Goal: Transaction & Acquisition: Purchase product/service

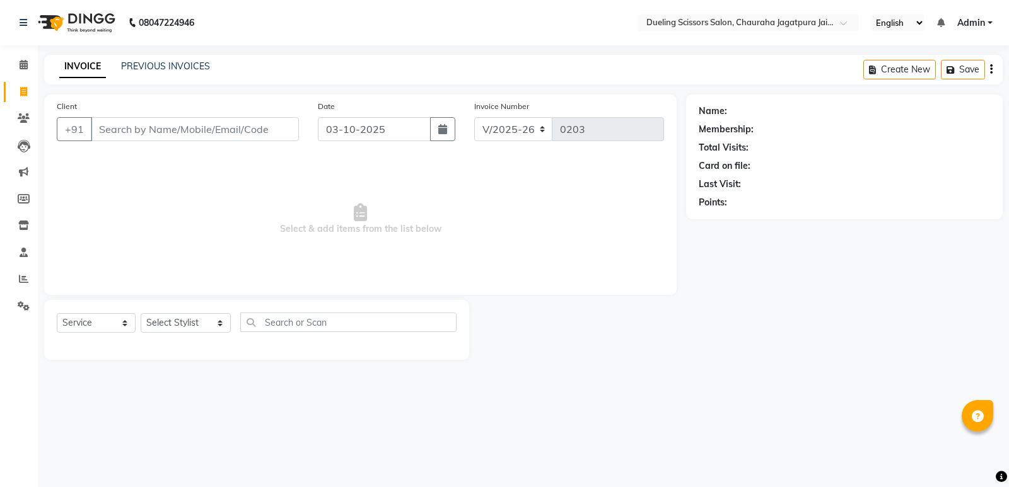
select select "6993"
select select "service"
click at [133, 128] on input "Client" at bounding box center [195, 129] width 208 height 24
click at [161, 140] on input "Client" at bounding box center [195, 129] width 208 height 24
click at [160, 128] on input "Client" at bounding box center [195, 129] width 208 height 24
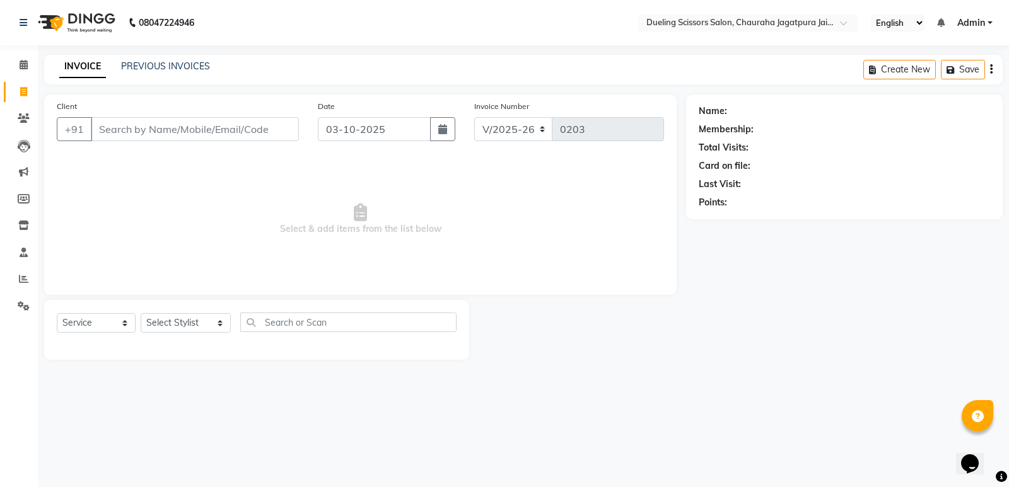
click at [149, 129] on input "Client" at bounding box center [195, 129] width 208 height 24
click at [127, 127] on input "Client" at bounding box center [195, 129] width 208 height 24
click at [118, 131] on input "Client" at bounding box center [195, 129] width 208 height 24
click at [136, 134] on input "Client" at bounding box center [195, 129] width 208 height 24
type input "a"
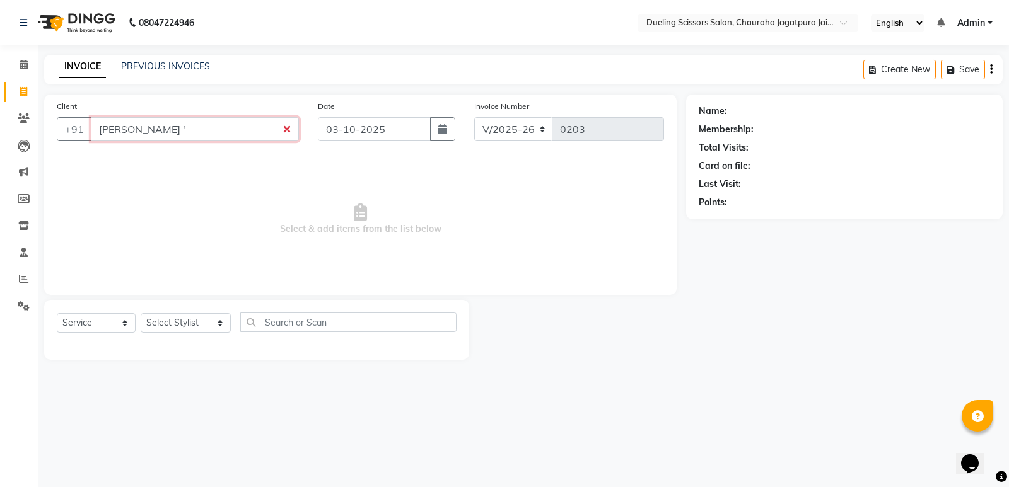
click at [153, 128] on input "[PERSON_NAME] '" at bounding box center [195, 129] width 208 height 24
type input "A"
type input "4928561637"
click at [277, 133] on span "Add Client" at bounding box center [266, 129] width 50 height 13
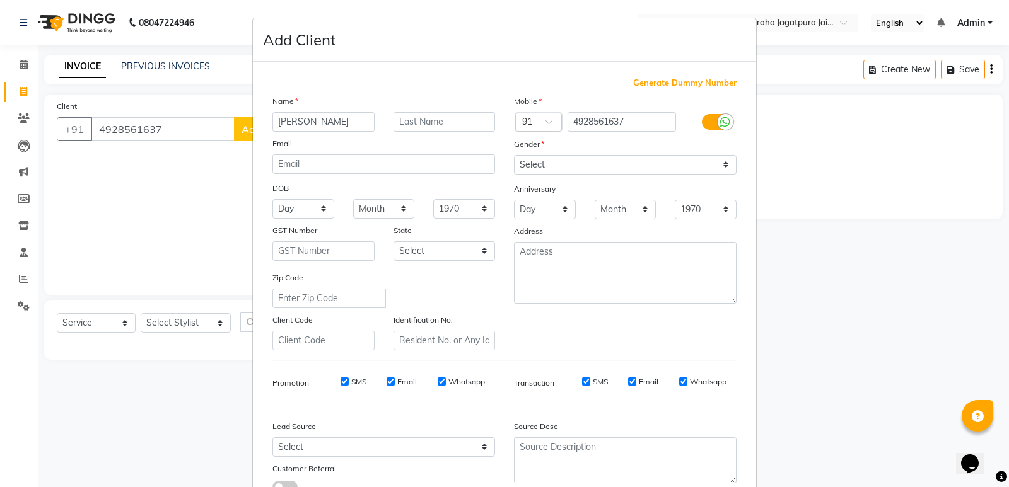
type input "[PERSON_NAME]"
click at [725, 166] on select "Select [DEMOGRAPHIC_DATA] [DEMOGRAPHIC_DATA] Other Prefer Not To Say" at bounding box center [625, 165] width 223 height 20
select select "[DEMOGRAPHIC_DATA]"
click at [514, 155] on select "Select [DEMOGRAPHIC_DATA] [DEMOGRAPHIC_DATA] Other Prefer Not To Say" at bounding box center [625, 165] width 223 height 20
click at [999, 426] on ngb-modal-window "Add Client Generate Dummy Number Name [PERSON_NAME] Email DOB Day 01 02 03 04 0…" at bounding box center [504, 243] width 1009 height 487
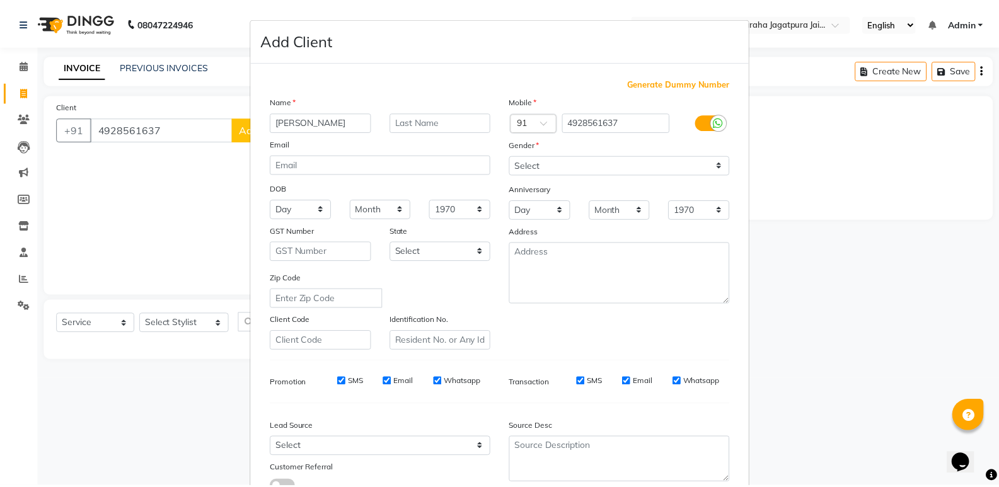
scroll to position [95, 0]
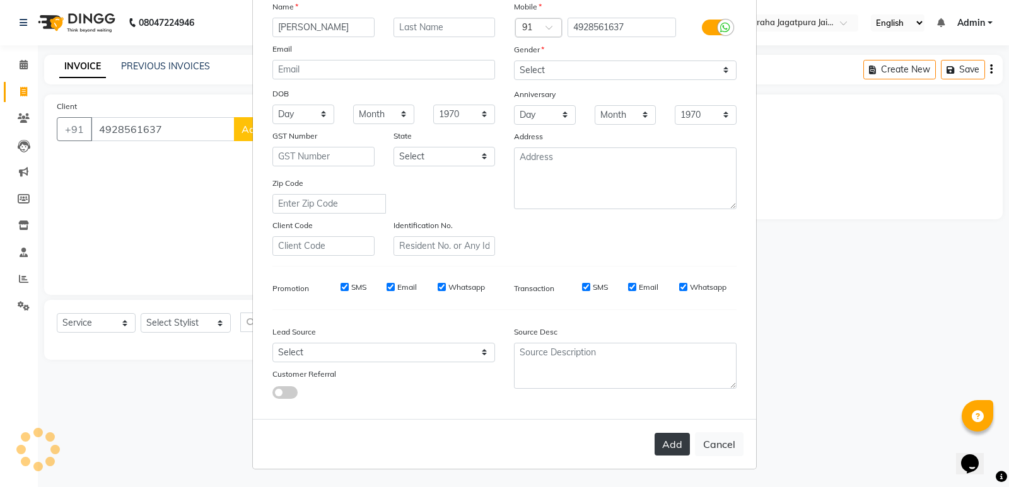
click at [672, 444] on button "Add" at bounding box center [671, 444] width 35 height 23
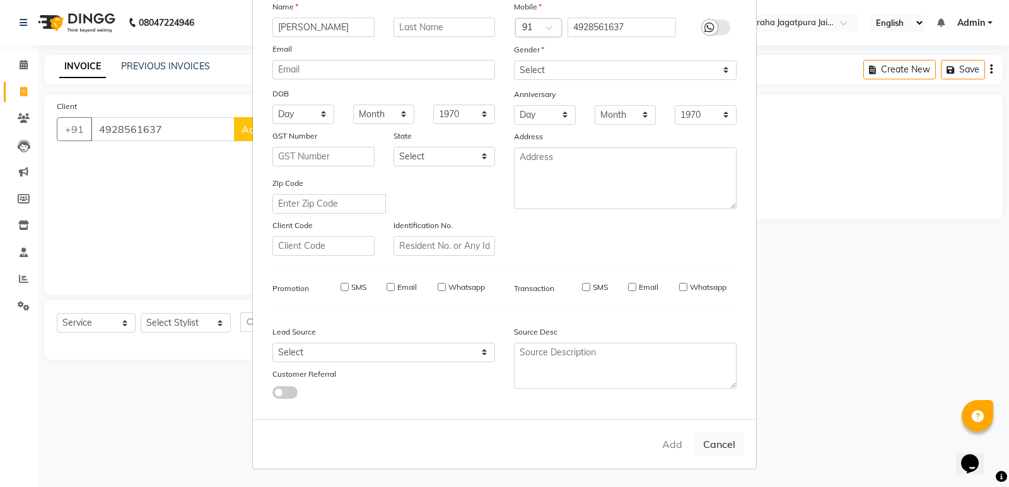
select select
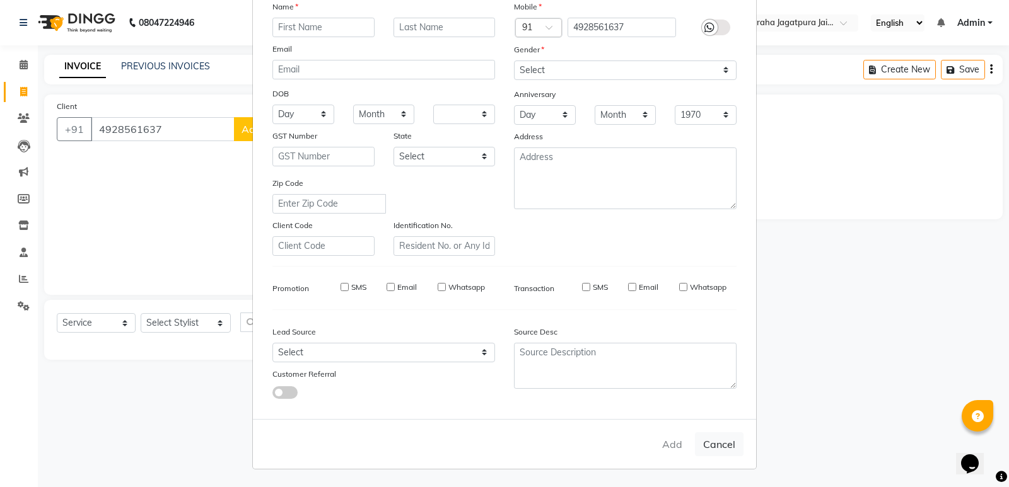
select select
checkbox input "false"
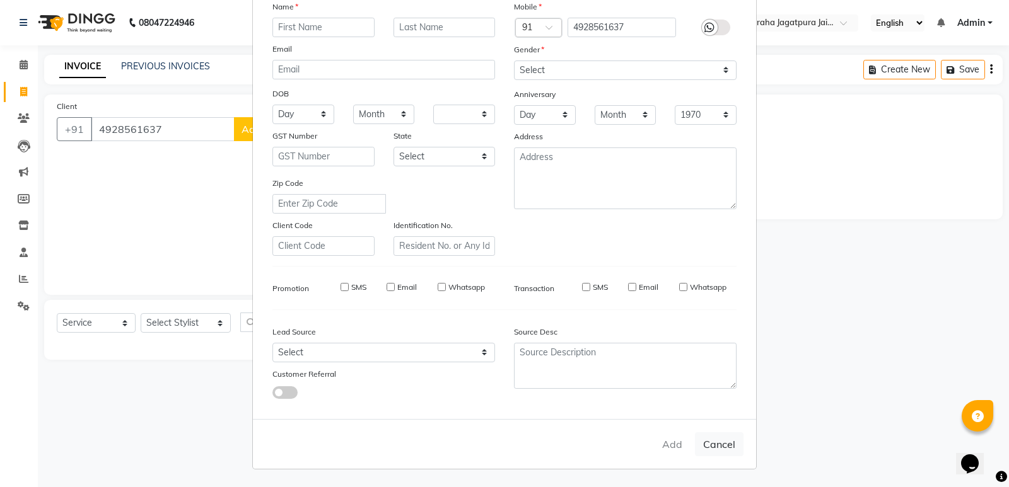
checkbox input "false"
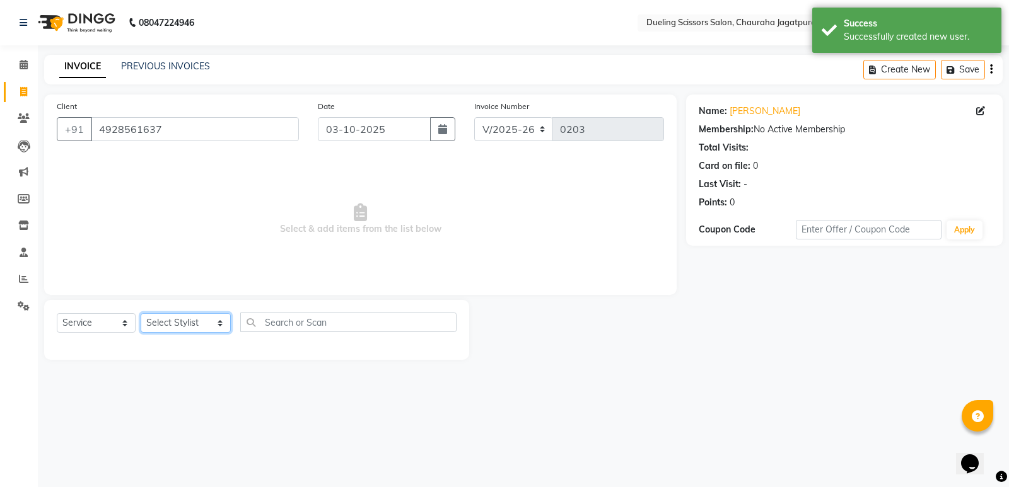
click at [211, 324] on select "Select Stylist [PERSON_NAME] [PERSON_NAME] [PERSON_NAME] [PERSON_NAME] [PERSON_…" at bounding box center [186, 323] width 90 height 20
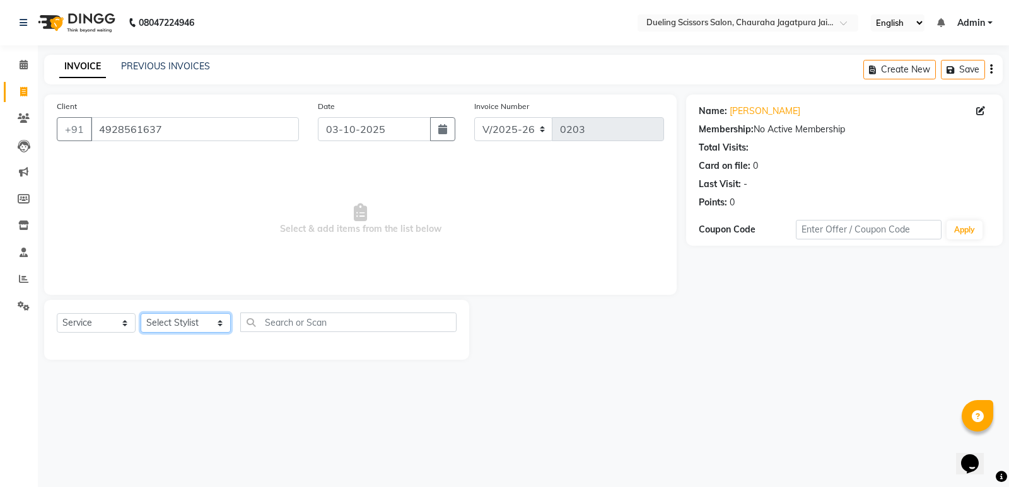
select select "81704"
click at [141, 313] on select "Select Stylist [PERSON_NAME] [PERSON_NAME] [PERSON_NAME] [PERSON_NAME] [PERSON_…" at bounding box center [186, 323] width 90 height 20
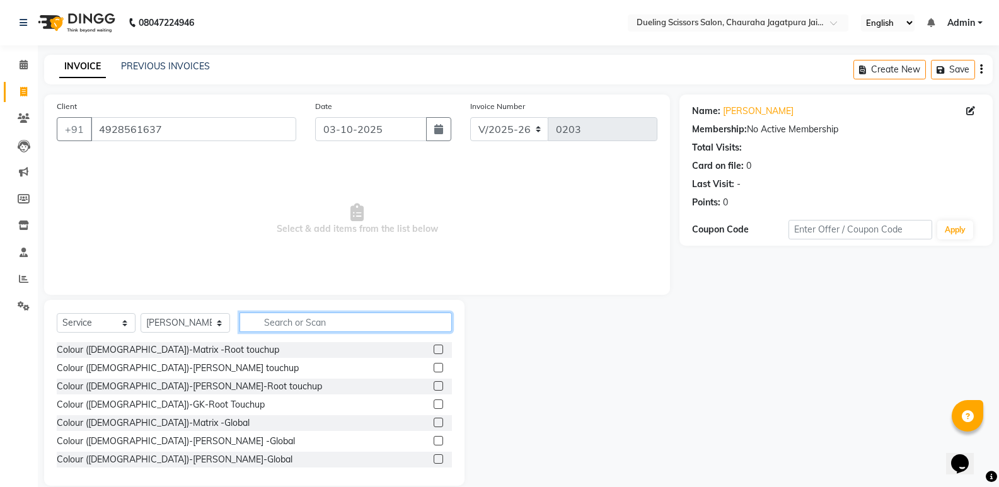
click at [265, 326] on input "text" at bounding box center [346, 323] width 212 height 20
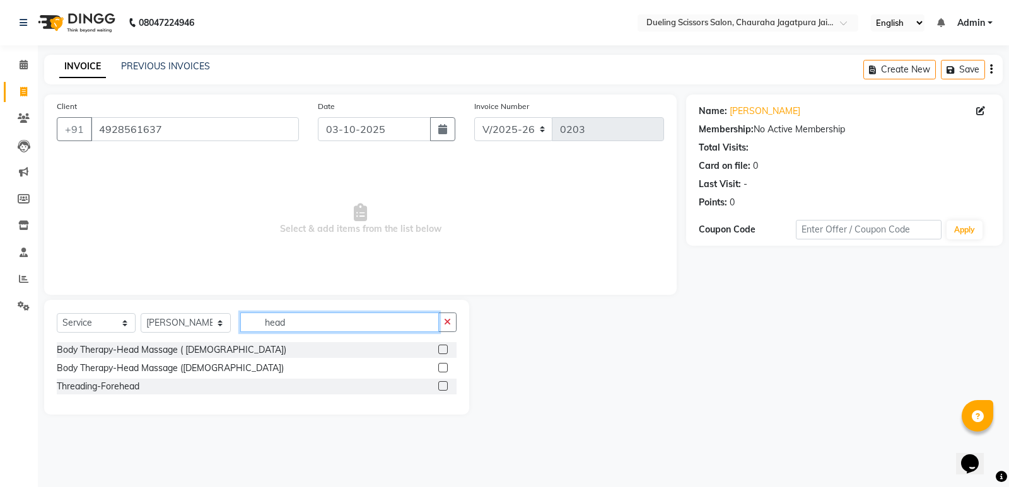
type input "head"
click at [443, 348] on label at bounding box center [442, 349] width 9 height 9
click at [443, 348] on input "checkbox" at bounding box center [442, 350] width 8 height 8
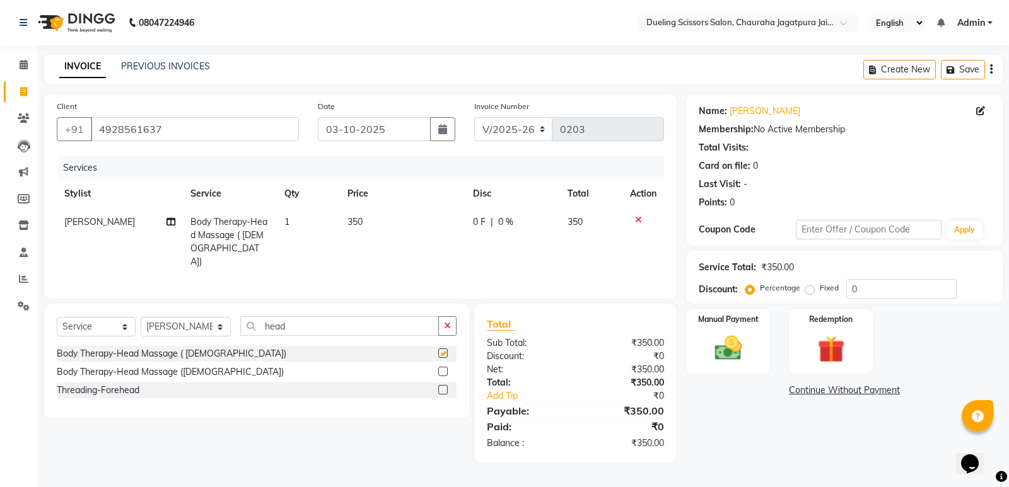
checkbox input "false"
click at [280, 324] on input "head" at bounding box center [339, 327] width 199 height 20
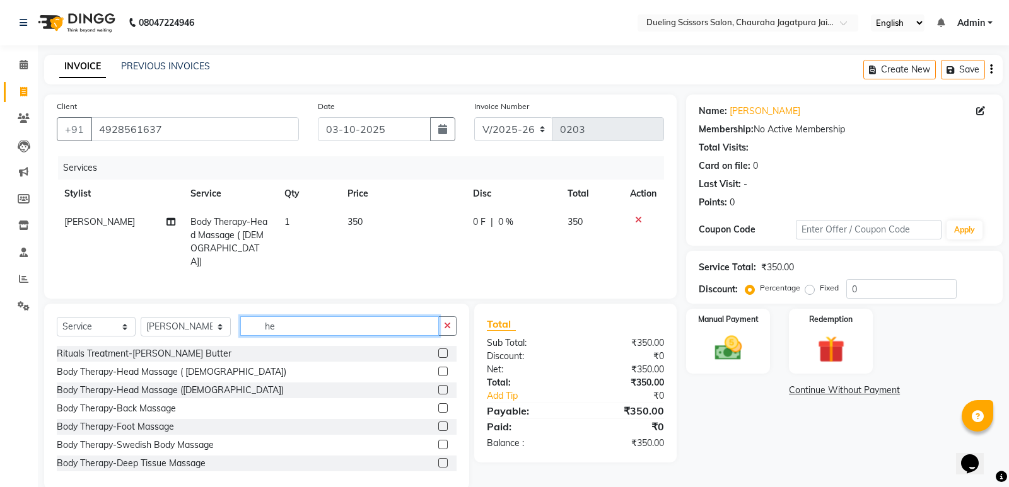
type input "h"
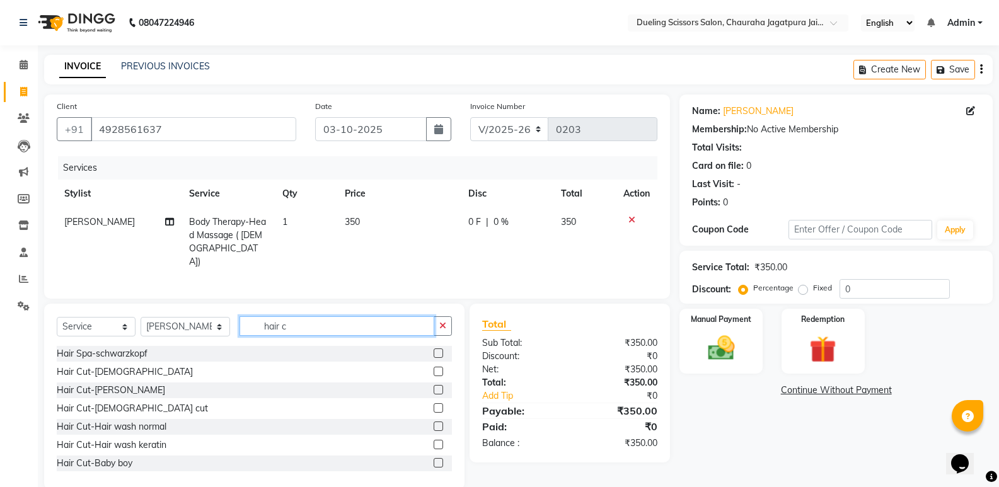
type input "hair c"
click at [434, 367] on label at bounding box center [438, 371] width 9 height 9
click at [434, 368] on input "checkbox" at bounding box center [438, 372] width 8 height 8
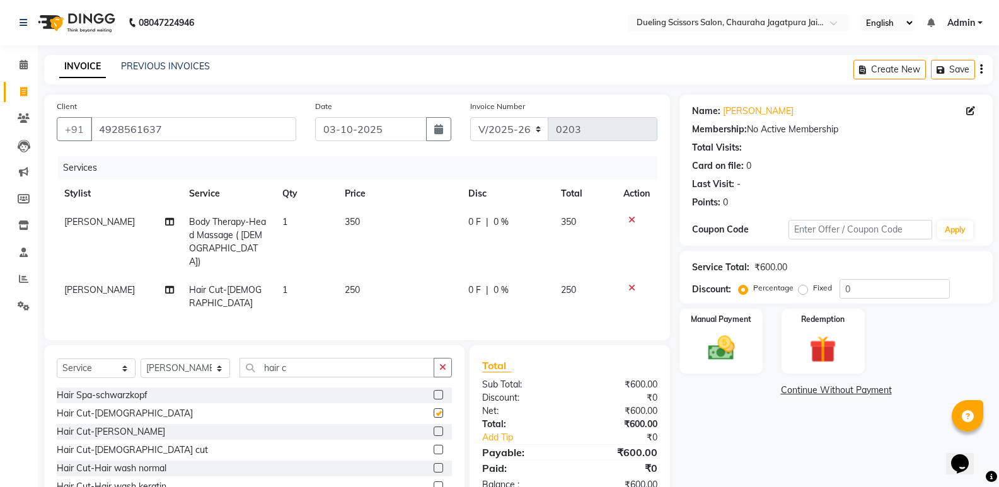
checkbox input "false"
click at [729, 340] on img at bounding box center [721, 348] width 45 height 32
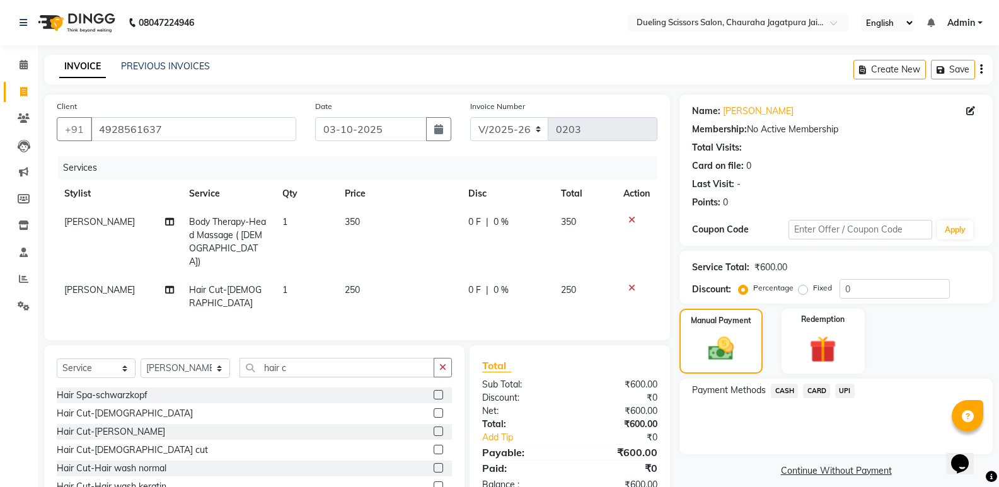
click at [846, 392] on span "UPI" at bounding box center [845, 391] width 20 height 15
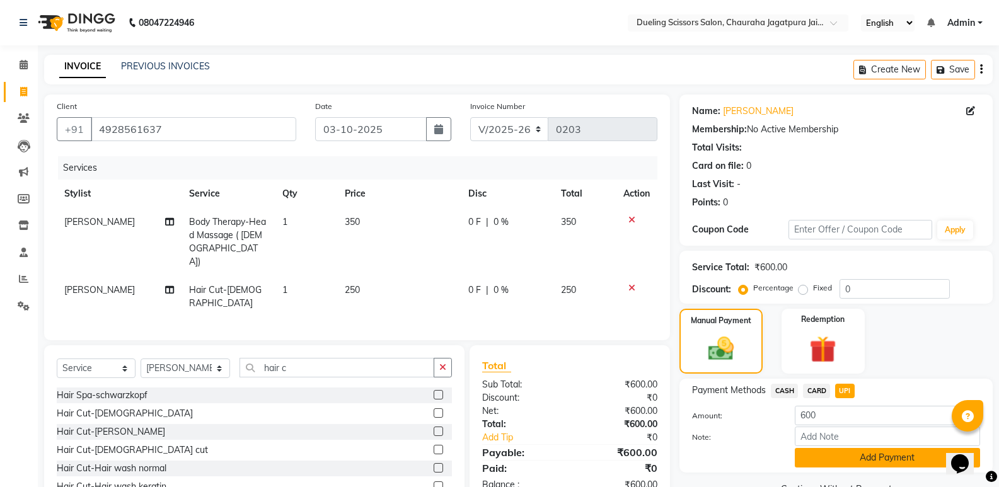
click at [852, 454] on button "Add Payment" at bounding box center [887, 458] width 185 height 20
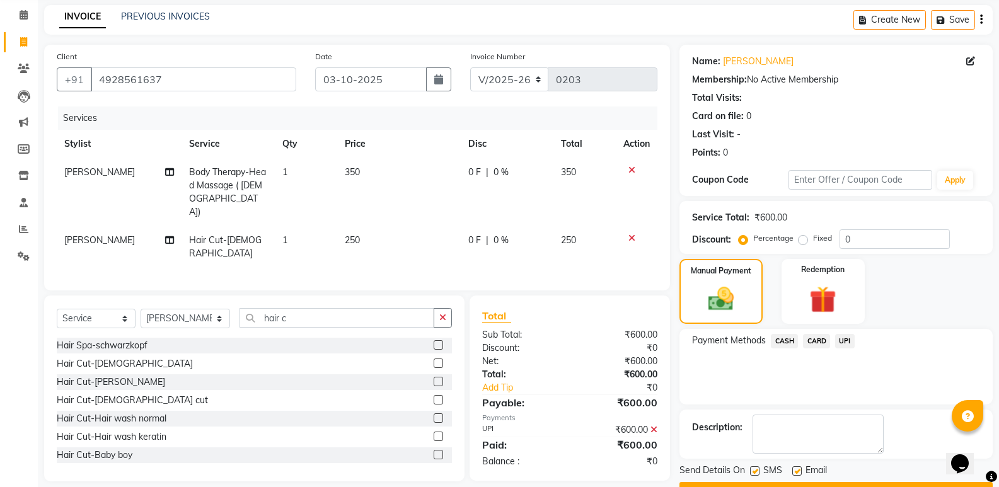
scroll to position [83, 0]
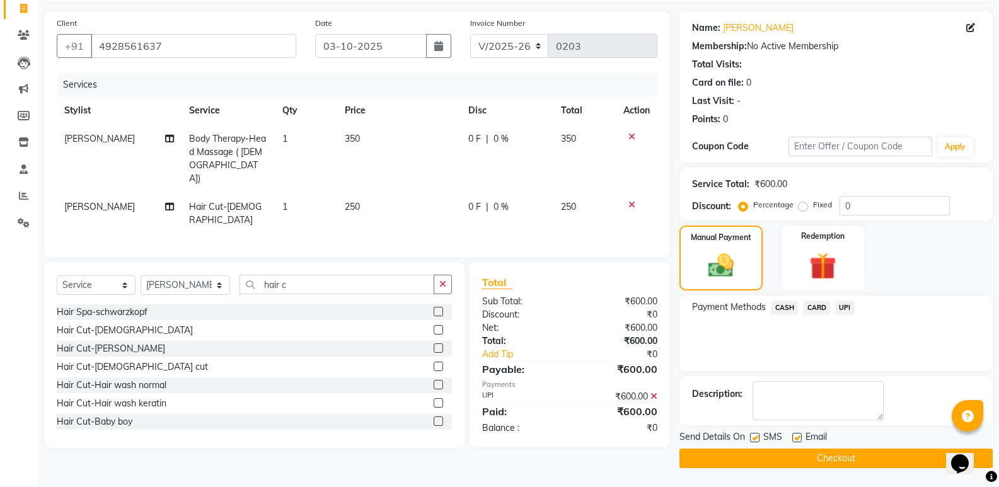
click at [847, 462] on button "Checkout" at bounding box center [836, 459] width 313 height 20
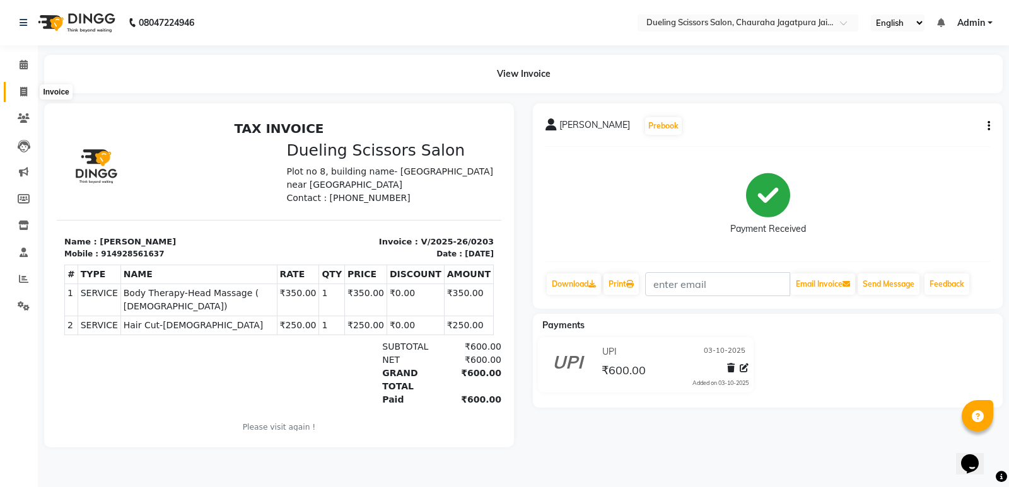
click at [26, 93] on icon at bounding box center [23, 91] width 7 height 9
select select "service"
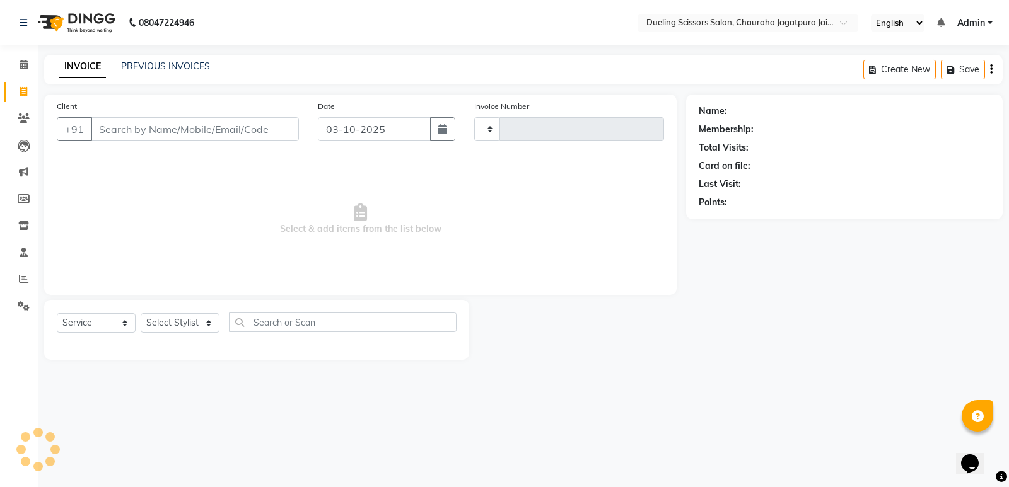
type input "0204"
select select "6993"
click at [129, 131] on input "Client" at bounding box center [195, 129] width 208 height 24
type input "9509125345"
click at [284, 136] on button "Add Client" at bounding box center [266, 129] width 65 height 24
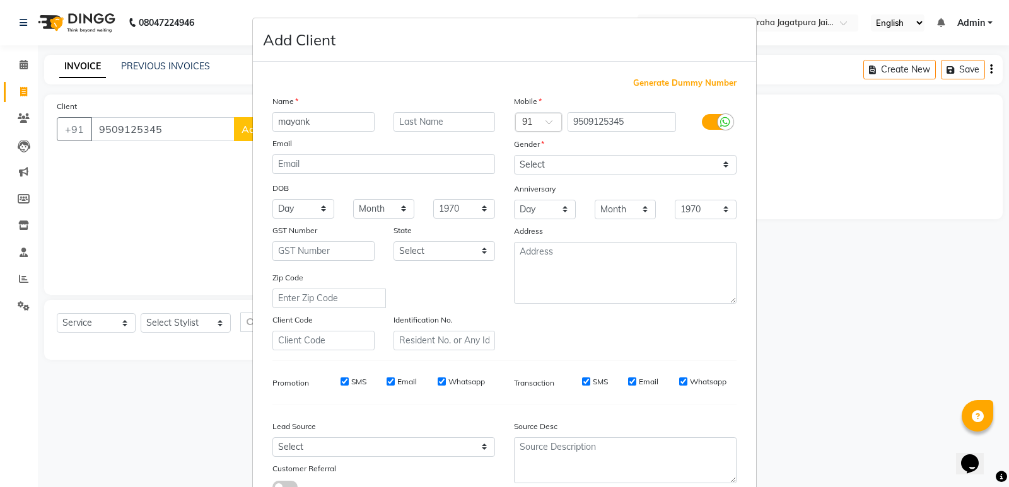
type input "mayank"
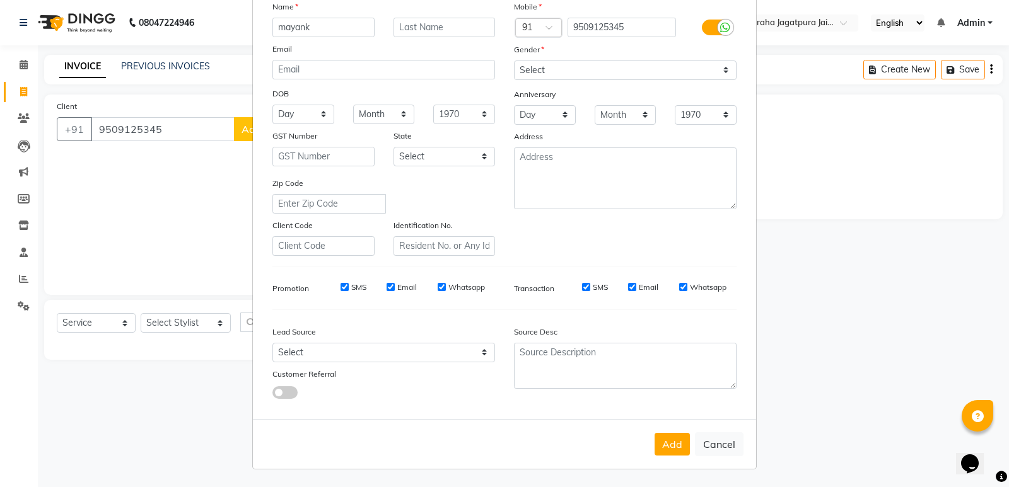
click at [965, 334] on ngb-modal-window "Add Client Generate Dummy Number Name [PERSON_NAME] Email DOB Day 01 02 03 04 0…" at bounding box center [504, 243] width 1009 height 487
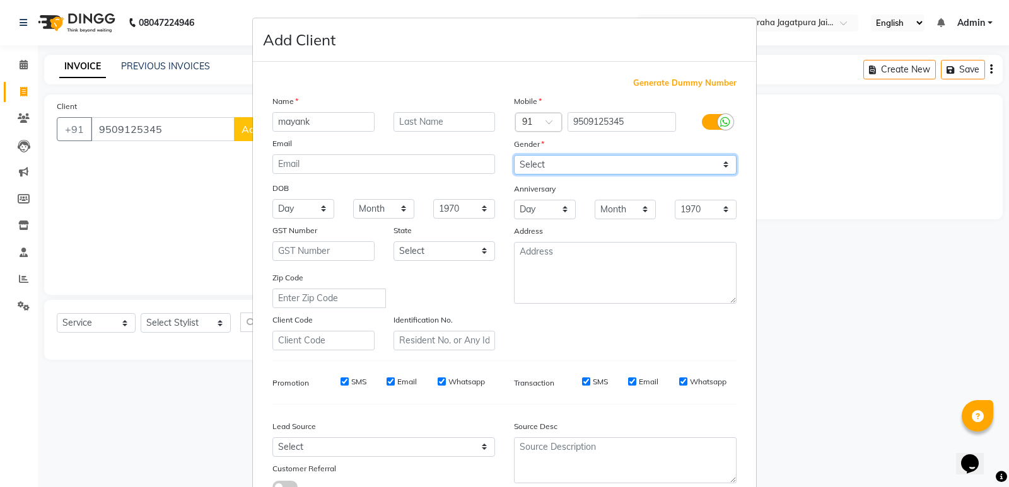
click at [721, 161] on select "Select [DEMOGRAPHIC_DATA] [DEMOGRAPHIC_DATA] Other Prefer Not To Say" at bounding box center [625, 165] width 223 height 20
select select "[DEMOGRAPHIC_DATA]"
click at [514, 155] on select "Select [DEMOGRAPHIC_DATA] [DEMOGRAPHIC_DATA] Other Prefer Not To Say" at bounding box center [625, 165] width 223 height 20
click at [866, 284] on ngb-modal-window "Add Client Generate Dummy Number Name [PERSON_NAME] Email DOB Day 01 02 03 04 0…" at bounding box center [504, 243] width 1009 height 487
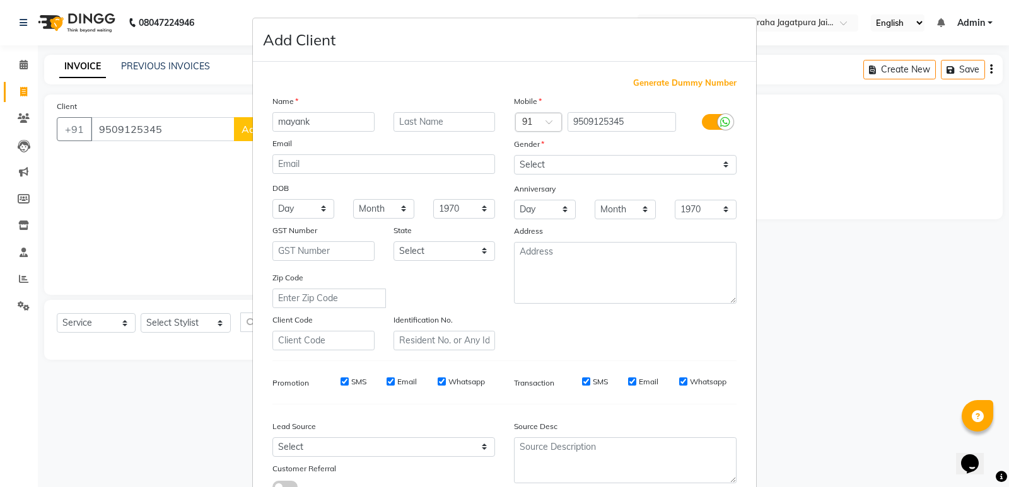
click at [866, 284] on ngb-modal-window "Add Client Generate Dummy Number Name [PERSON_NAME] Email DOB Day 01 02 03 04 0…" at bounding box center [504, 243] width 1009 height 487
click at [996, 423] on ngb-modal-window "Add Client Generate Dummy Number Name [PERSON_NAME] Email DOB Day 01 02 03 04 0…" at bounding box center [504, 243] width 1009 height 487
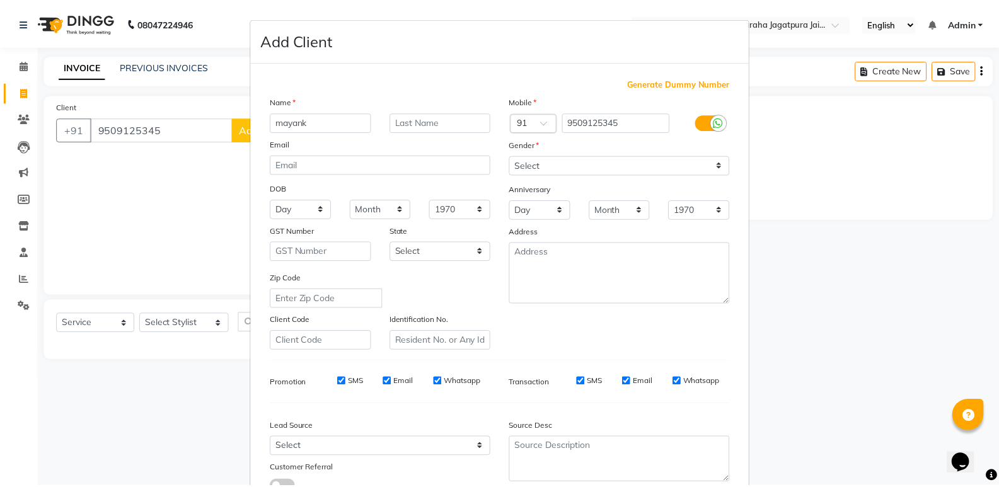
scroll to position [95, 0]
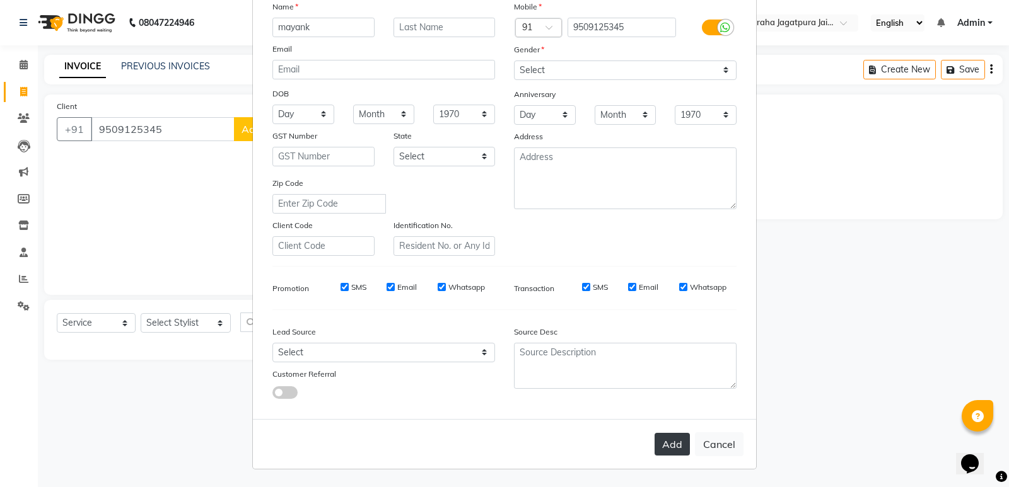
click at [674, 446] on button "Add" at bounding box center [671, 444] width 35 height 23
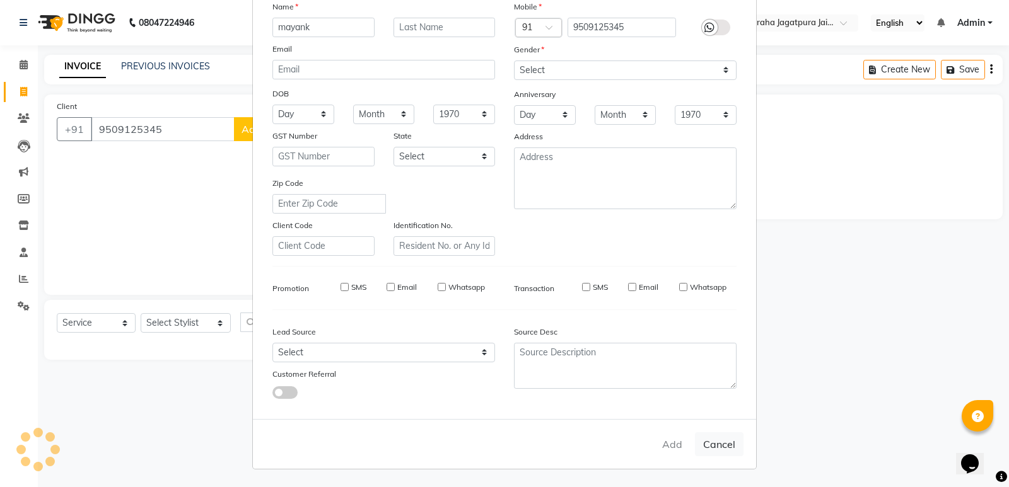
select select
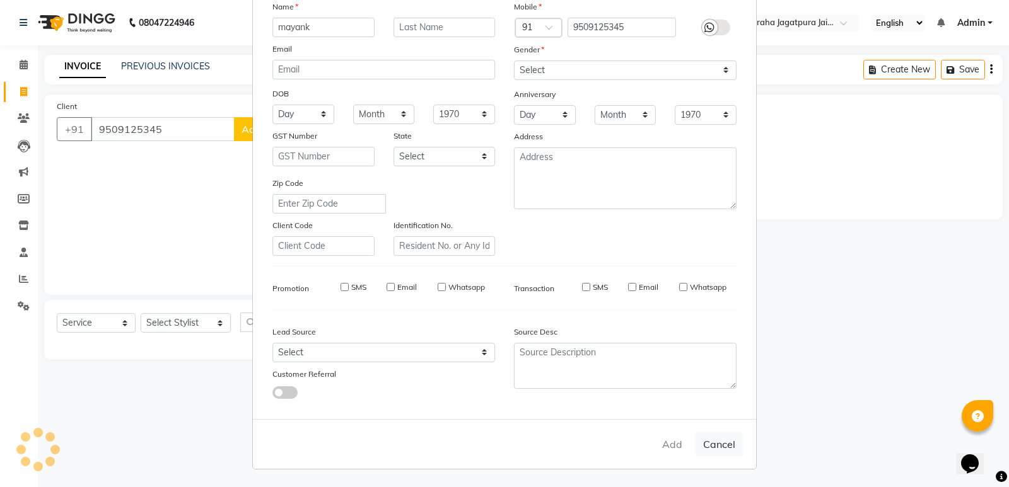
select select
checkbox input "false"
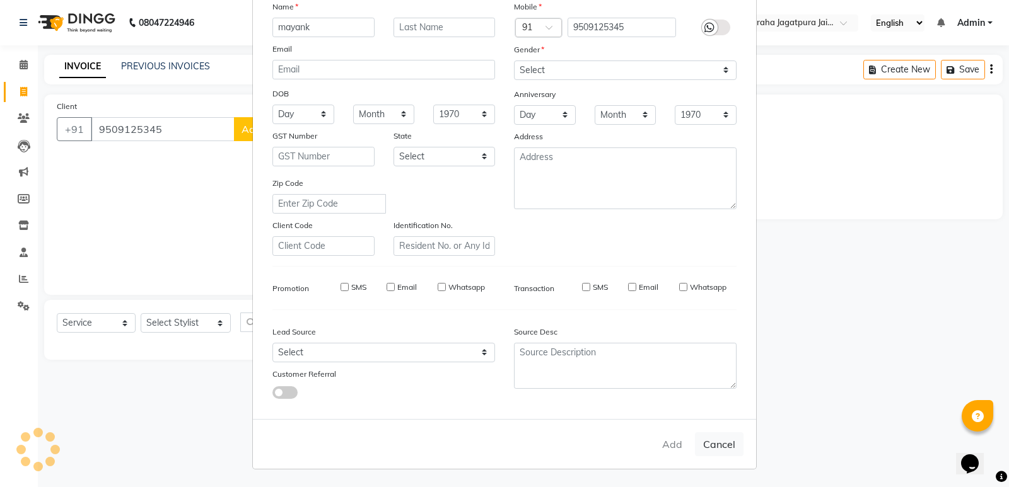
checkbox input "false"
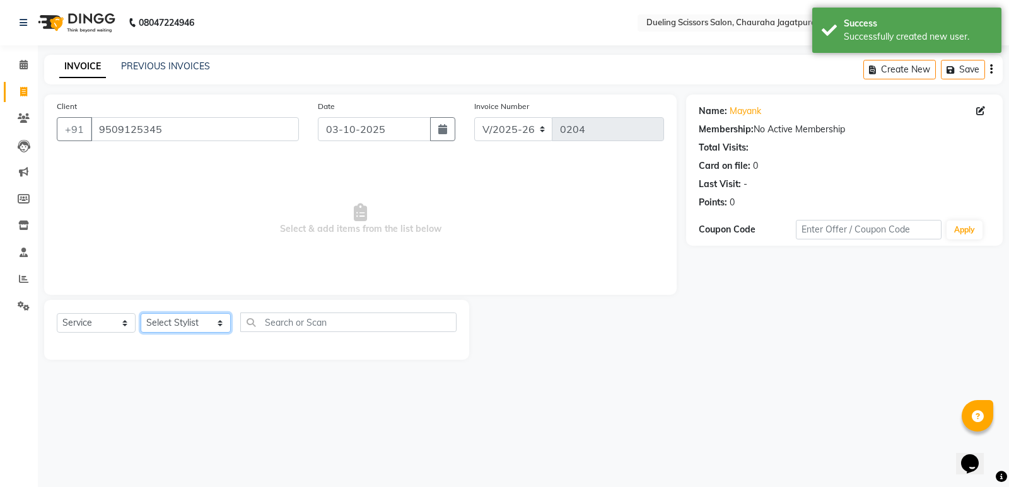
click at [209, 324] on select "Select Stylist [PERSON_NAME] [PERSON_NAME] [PERSON_NAME] [PERSON_NAME] [PERSON_…" at bounding box center [186, 323] width 90 height 20
select select "81703"
click at [141, 313] on select "Select Stylist [PERSON_NAME] [PERSON_NAME] [PERSON_NAME] [PERSON_NAME] [PERSON_…" at bounding box center [186, 323] width 90 height 20
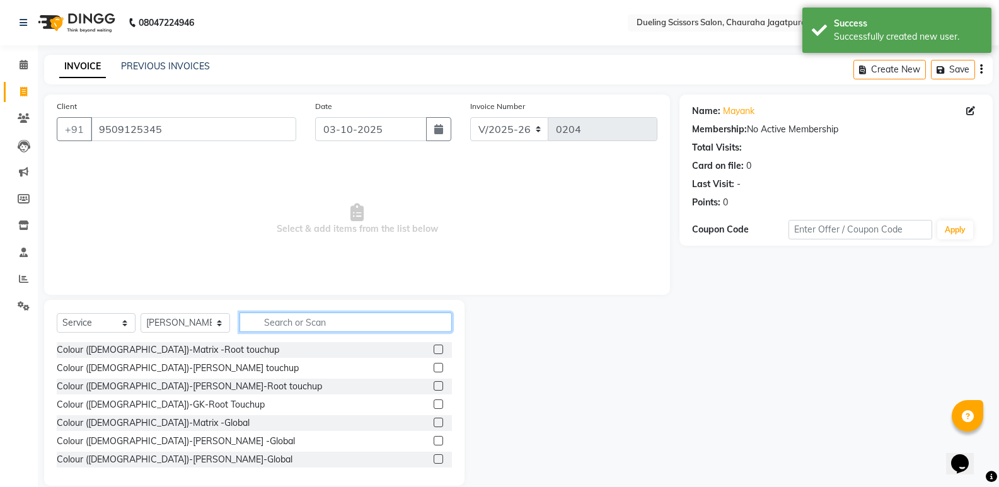
click at [250, 327] on input "text" at bounding box center [346, 323] width 212 height 20
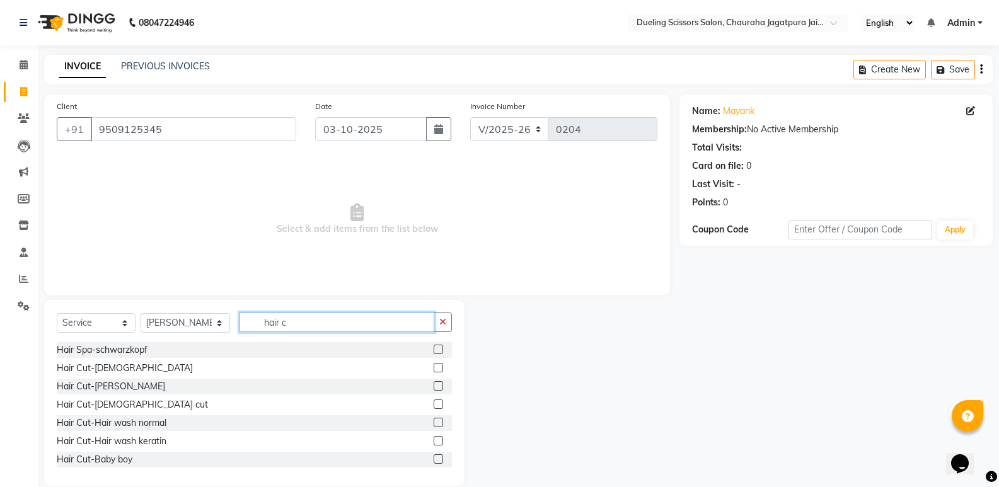
type input "hair c"
click at [434, 366] on label at bounding box center [438, 367] width 9 height 9
click at [434, 366] on input "checkbox" at bounding box center [438, 368] width 8 height 8
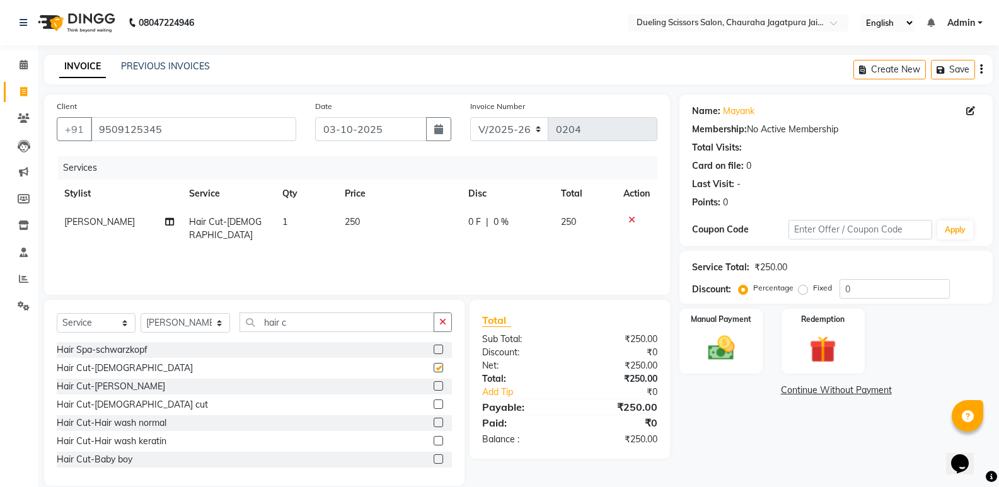
checkbox input "false"
click at [748, 339] on div "Manual Payment" at bounding box center [721, 341] width 86 height 67
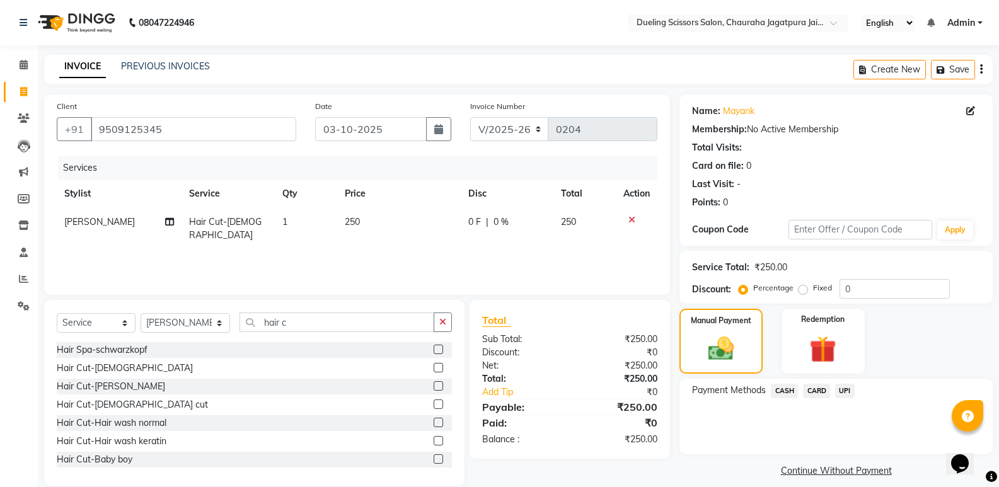
click at [849, 391] on span "UPI" at bounding box center [845, 391] width 20 height 15
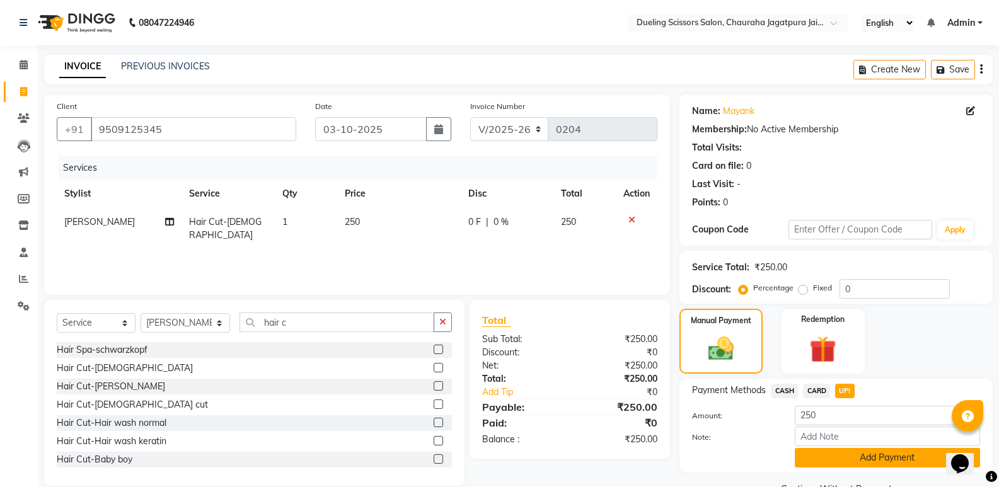
click at [872, 458] on button "Add Payment" at bounding box center [887, 458] width 185 height 20
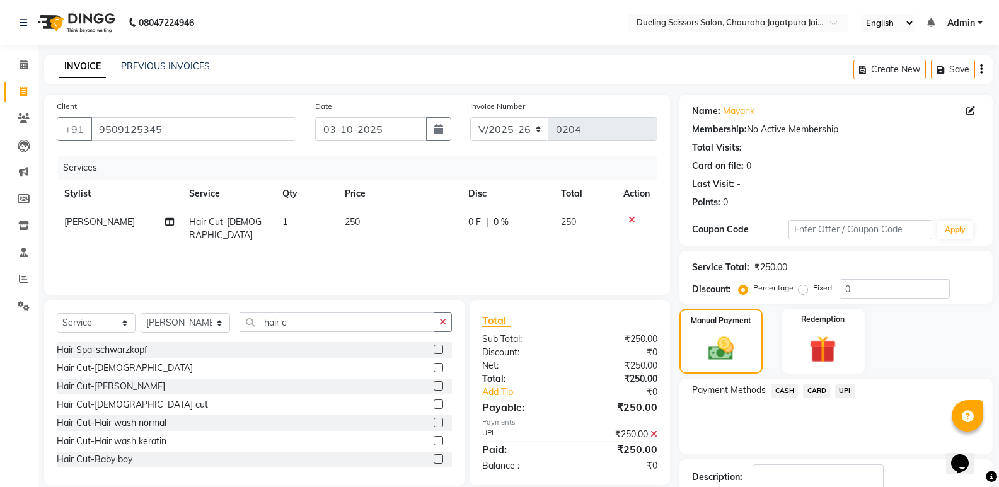
click at [997, 433] on div "Name: [PERSON_NAME] Membership: No Active Membership Total Visits: Card on file…" at bounding box center [841, 323] width 323 height 457
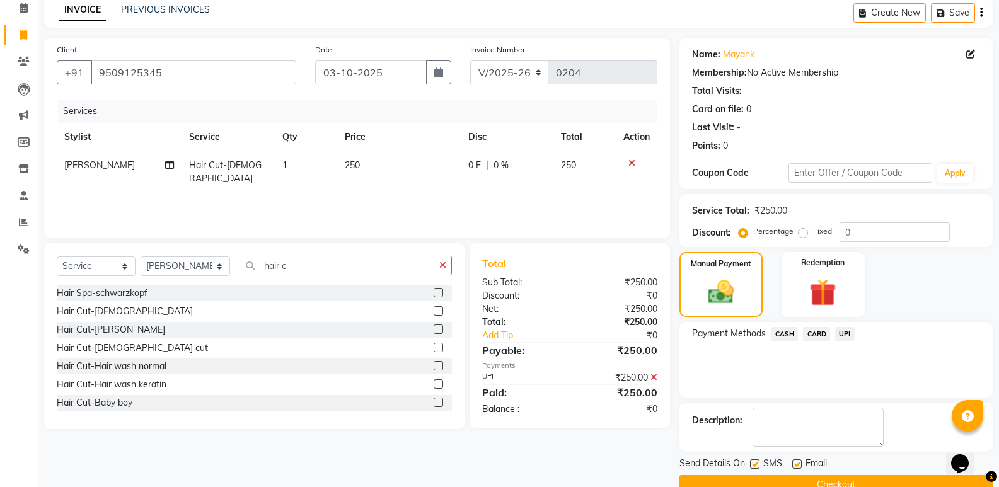
scroll to position [83, 0]
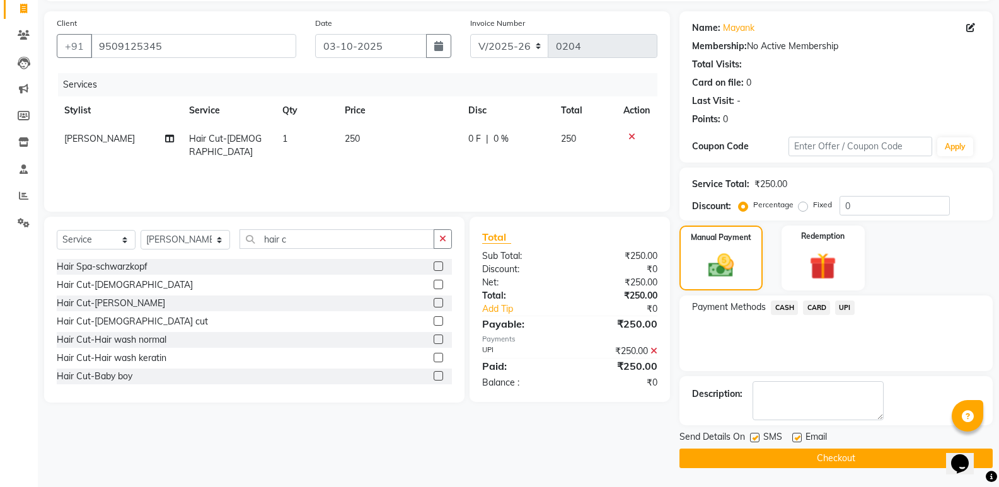
click at [819, 452] on button "Checkout" at bounding box center [836, 459] width 313 height 20
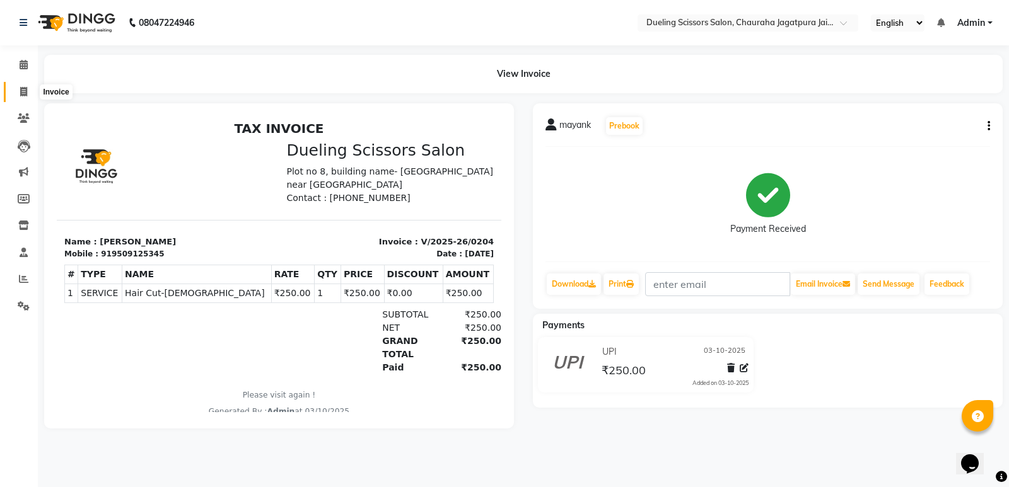
click at [24, 90] on icon at bounding box center [23, 91] width 7 height 9
select select "service"
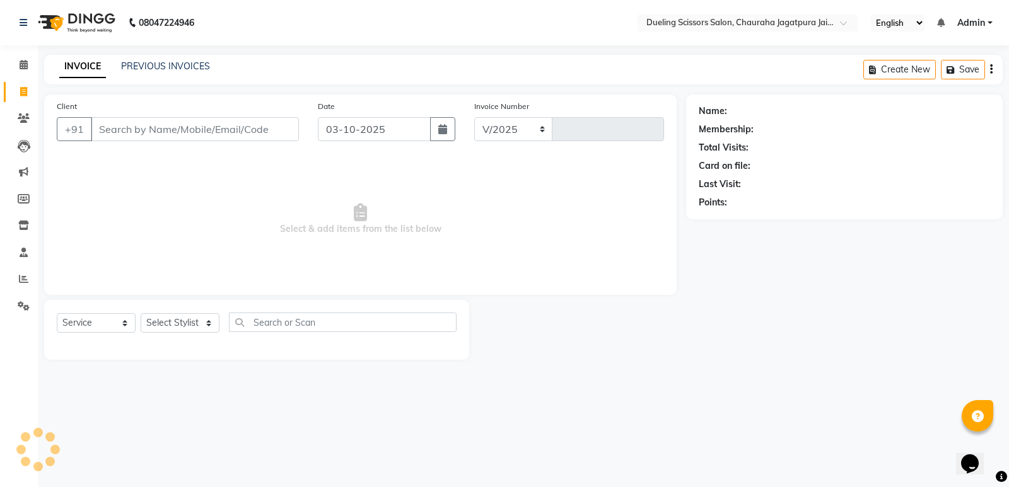
select select "6993"
type input "0205"
click at [124, 134] on input "Client" at bounding box center [195, 129] width 208 height 24
click at [115, 122] on input "Client" at bounding box center [195, 129] width 208 height 24
type input "7976671086"
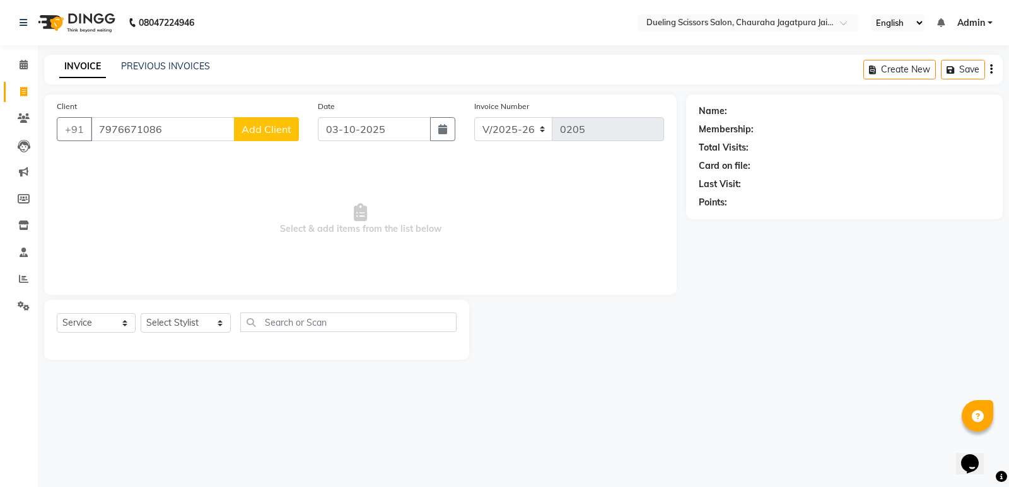
click at [276, 132] on span "Add Client" at bounding box center [266, 129] width 50 height 13
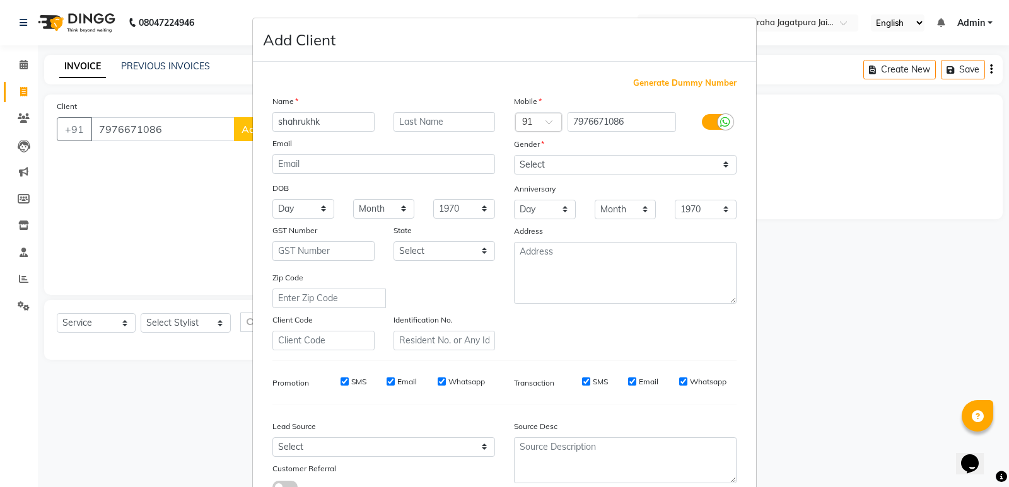
type input "shahrukhk"
click at [404, 120] on input "text" at bounding box center [444, 122] width 102 height 20
type input "khan"
click at [317, 207] on select "Day 01 02 03 04 05 06 07 08 09 10 11 12 13 14 15 16 17 18 19 20 21 22 23 24 25 …" at bounding box center [303, 209] width 62 height 20
click at [808, 284] on ngb-modal-window "Add Client Generate Dummy Number Name [PERSON_NAME] Email DOB Day 01 02 03 04 0…" at bounding box center [504, 243] width 1009 height 487
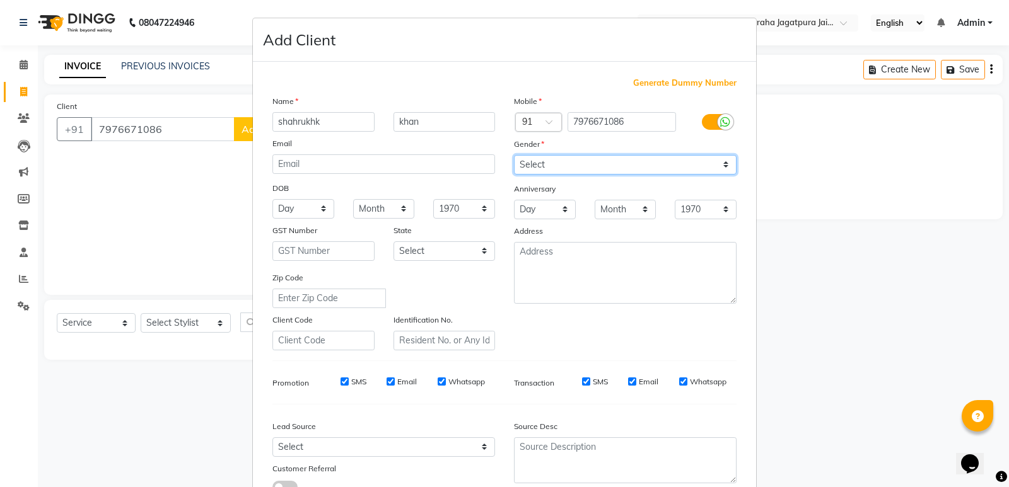
click at [721, 161] on select "Select [DEMOGRAPHIC_DATA] [DEMOGRAPHIC_DATA] Other Prefer Not To Say" at bounding box center [625, 165] width 223 height 20
click at [719, 165] on select "Select [DEMOGRAPHIC_DATA] [DEMOGRAPHIC_DATA] Other Prefer Not To Say" at bounding box center [625, 165] width 223 height 20
select select "[DEMOGRAPHIC_DATA]"
click at [514, 155] on select "Select [DEMOGRAPHIC_DATA] [DEMOGRAPHIC_DATA] Other Prefer Not To Say" at bounding box center [625, 165] width 223 height 20
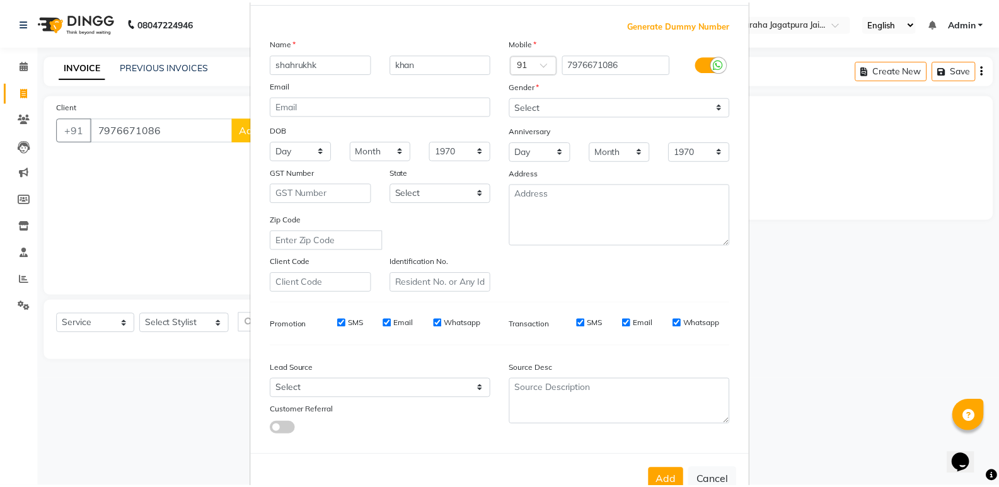
scroll to position [95, 0]
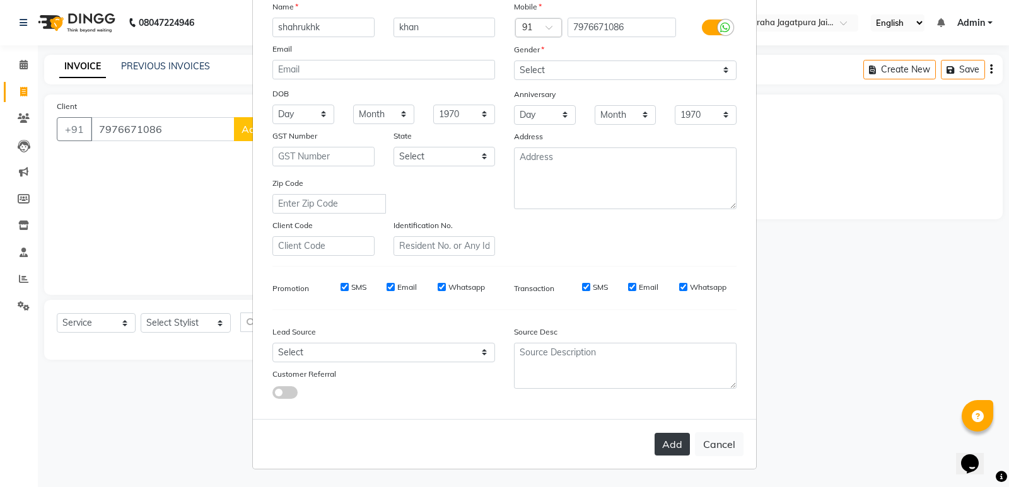
click at [675, 448] on button "Add" at bounding box center [671, 444] width 35 height 23
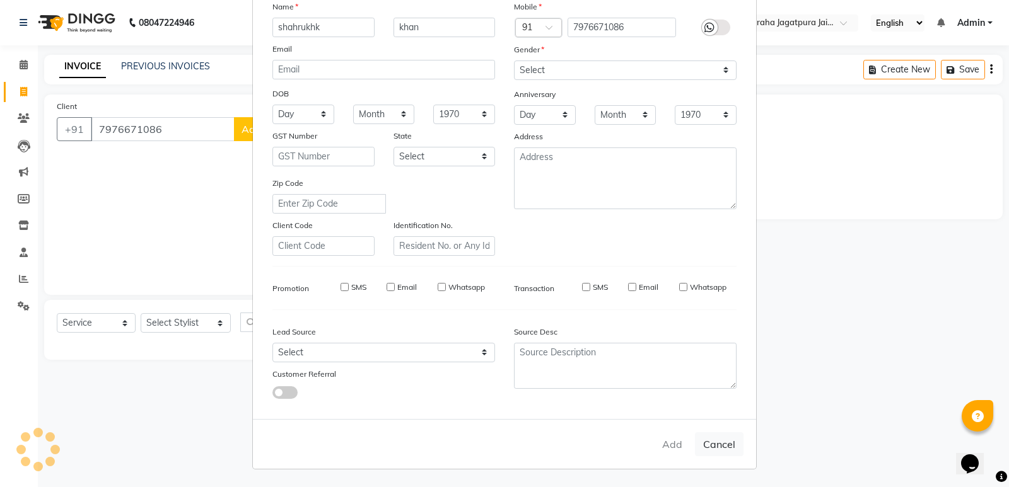
select select
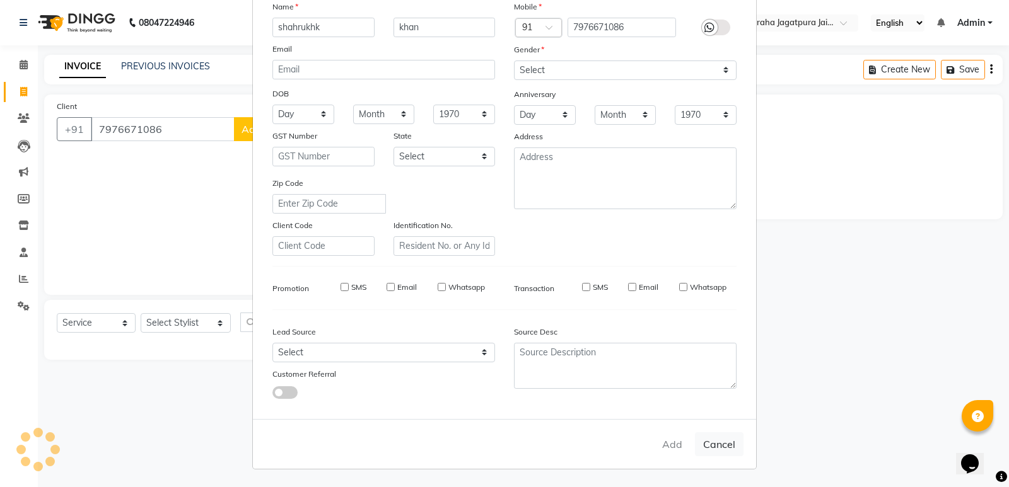
select select
checkbox input "false"
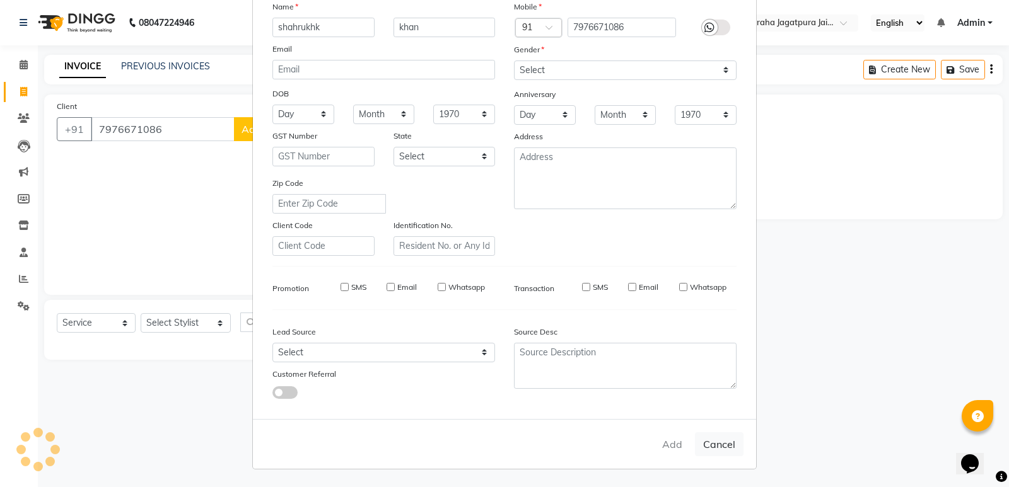
checkbox input "false"
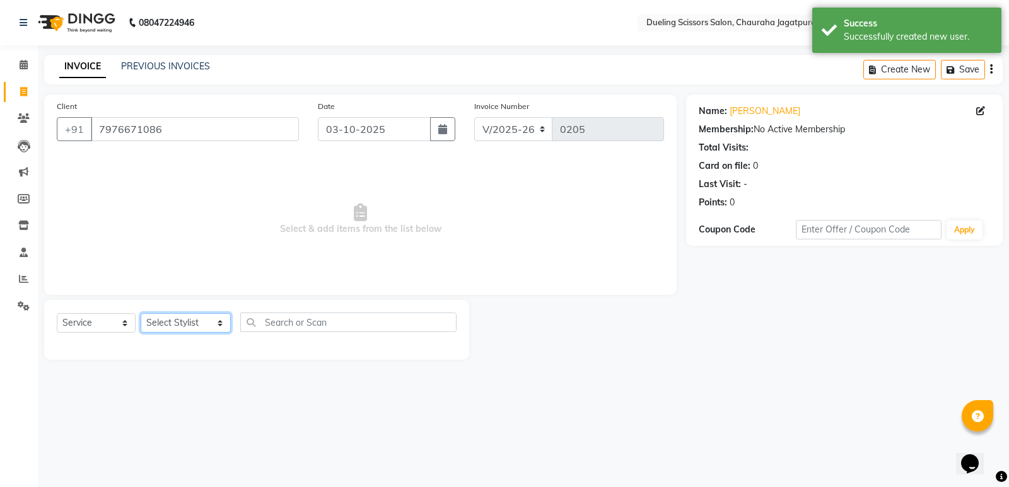
click at [207, 323] on select "Select Stylist [PERSON_NAME] [PERSON_NAME] [PERSON_NAME] [PERSON_NAME] [PERSON_…" at bounding box center [186, 323] width 90 height 20
select select "89783"
click at [141, 313] on select "Select Stylist [PERSON_NAME] [PERSON_NAME] [PERSON_NAME] [PERSON_NAME] [PERSON_…" at bounding box center [186, 323] width 90 height 20
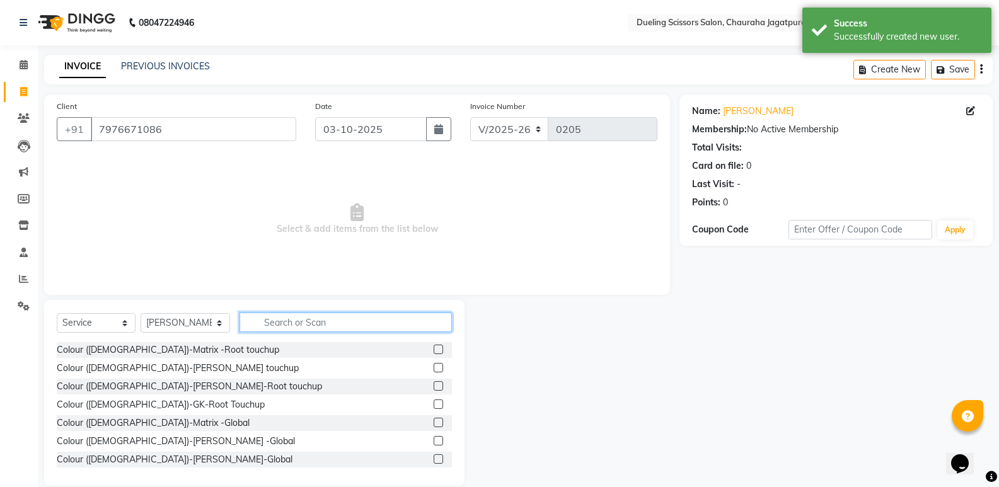
click at [264, 319] on input "text" at bounding box center [346, 323] width 212 height 20
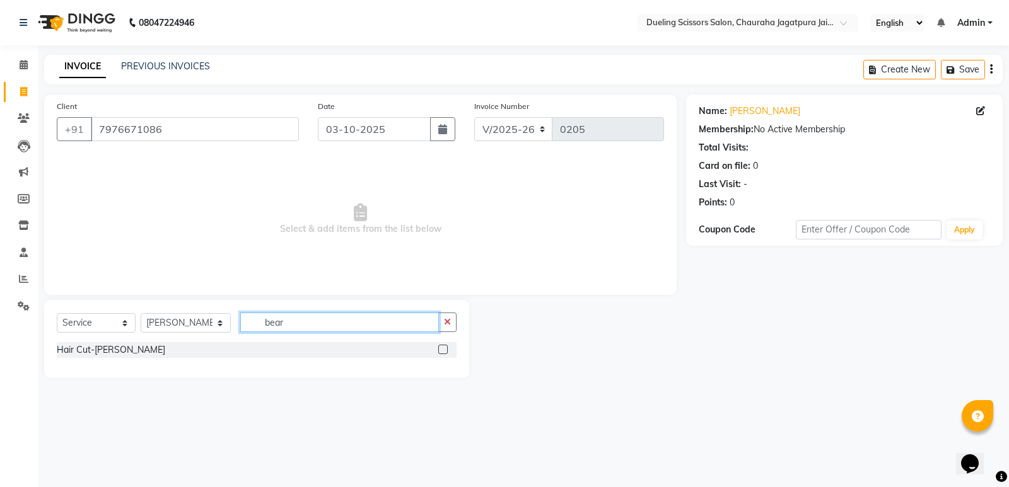
type input "bear"
click at [443, 347] on label at bounding box center [442, 349] width 9 height 9
click at [443, 347] on input "checkbox" at bounding box center [442, 350] width 8 height 8
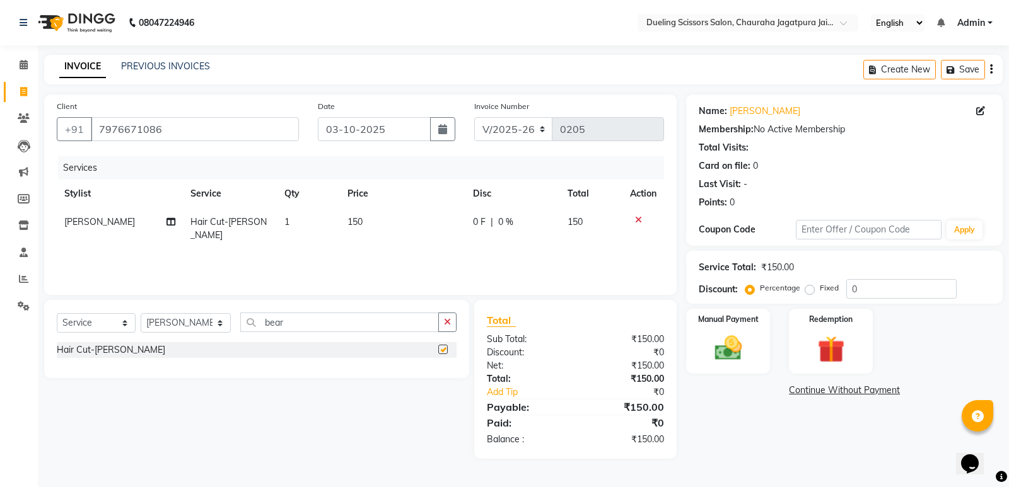
checkbox input "false"
click at [741, 354] on img at bounding box center [728, 348] width 45 height 32
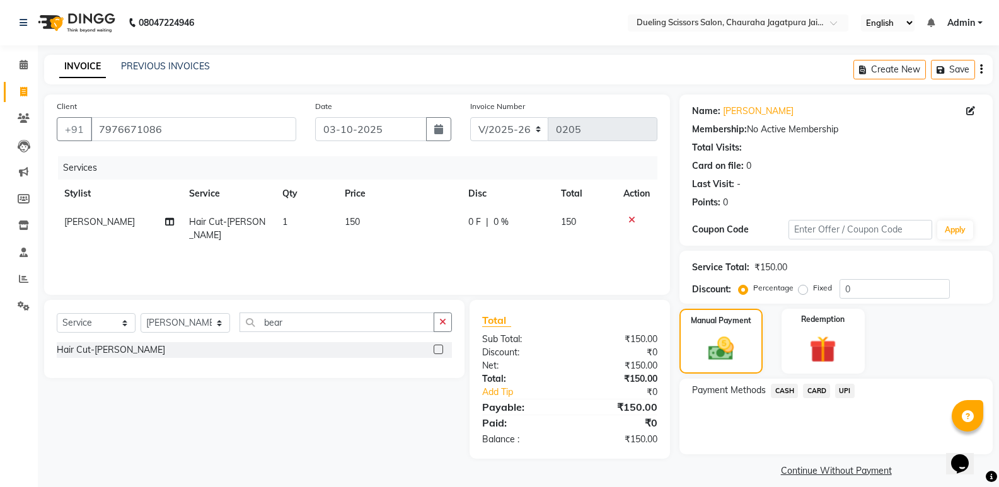
click at [784, 395] on span "CASH" at bounding box center [784, 391] width 27 height 15
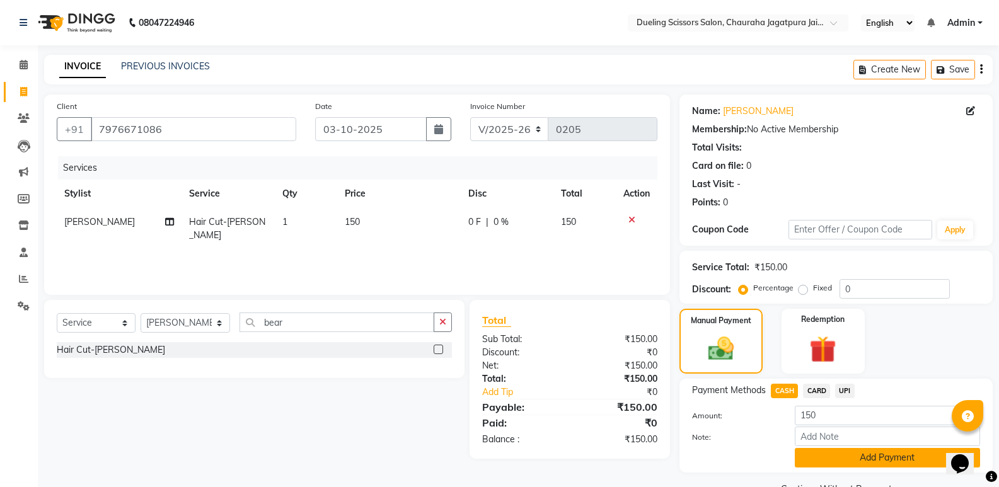
click at [888, 461] on button "Add Payment" at bounding box center [887, 458] width 185 height 20
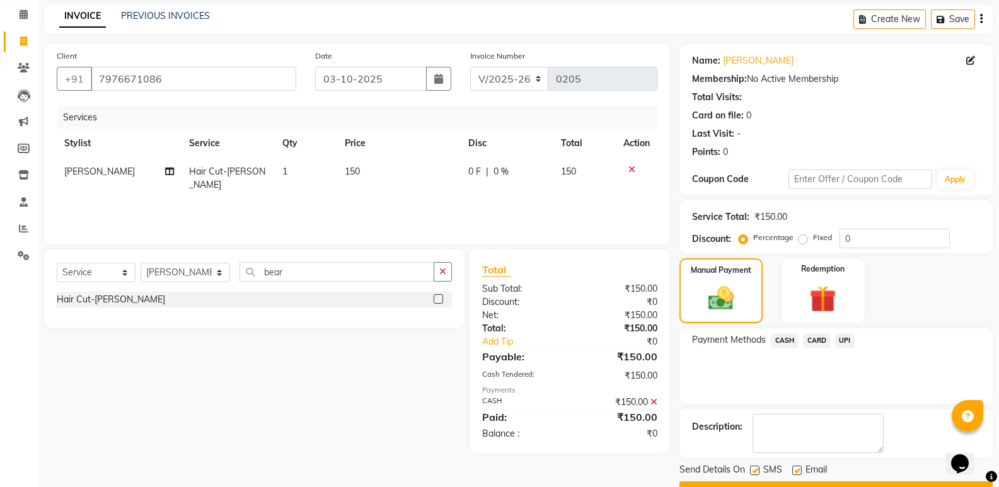
scroll to position [83, 0]
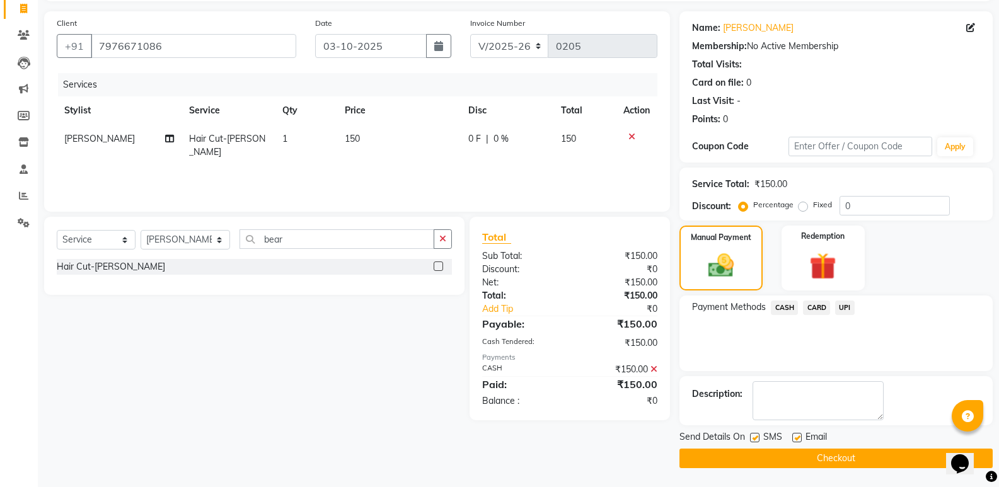
click at [880, 459] on button "Checkout" at bounding box center [836, 459] width 313 height 20
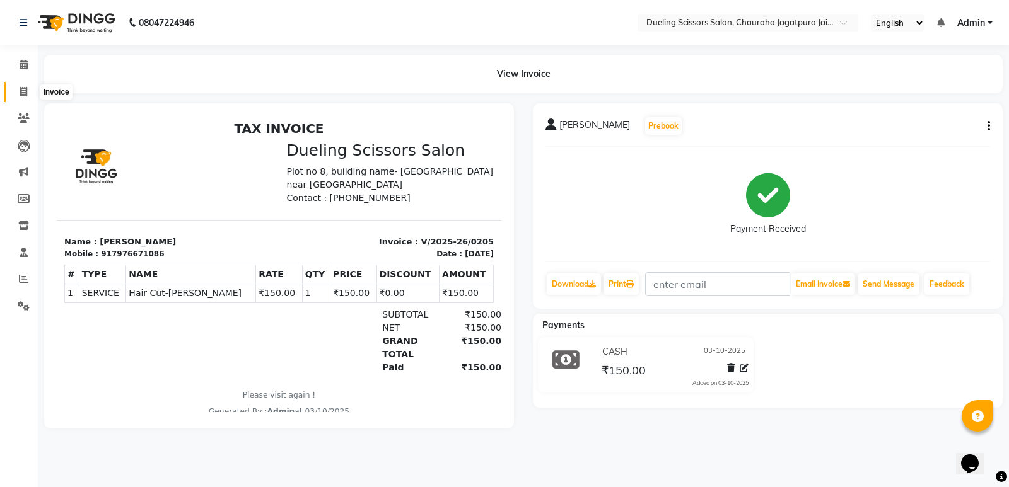
click at [24, 93] on icon at bounding box center [23, 91] width 7 height 9
select select "service"
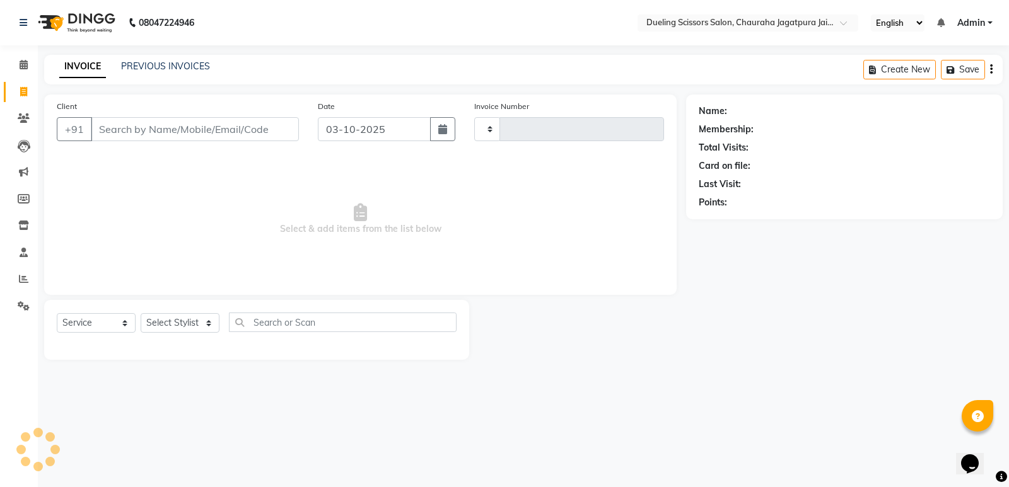
type input "0206"
select select "6993"
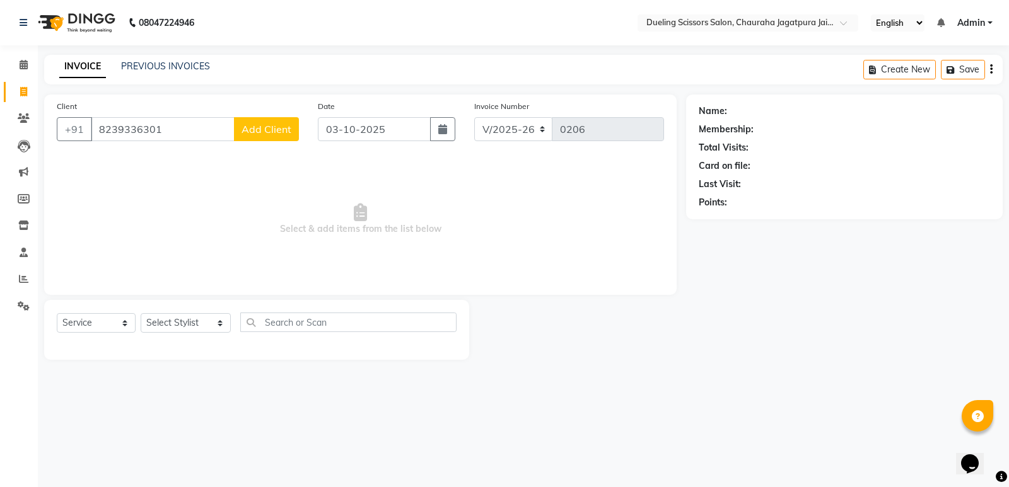
type input "8239336301"
click at [279, 139] on button "Add Client" at bounding box center [266, 129] width 65 height 24
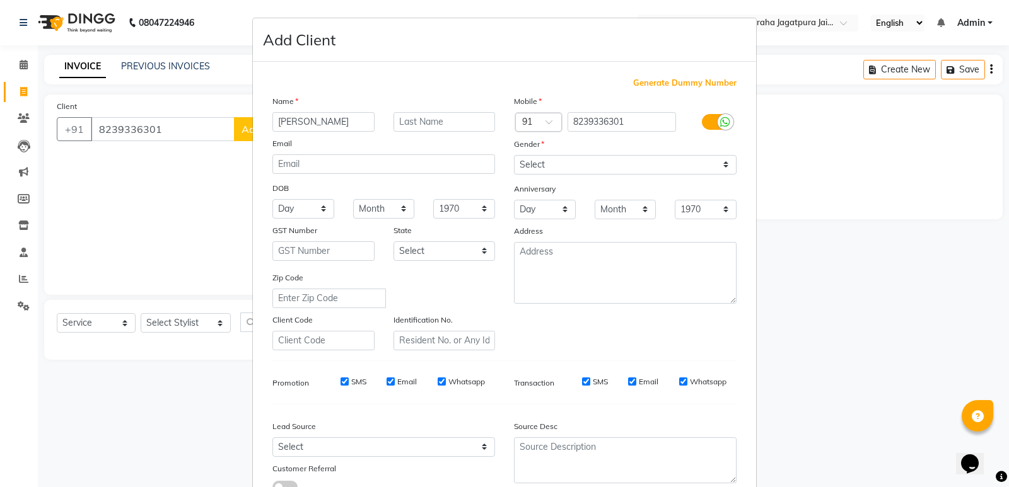
type input "[PERSON_NAME]"
click at [421, 125] on input "text" at bounding box center [444, 122] width 102 height 20
type input "[PERSON_NAME]"
click at [320, 206] on select "Day 01 02 03 04 05 06 07 08 09 10 11 12 13 14 15 16 17 18 19 20 21 22 23 24 25 …" at bounding box center [303, 209] width 62 height 20
select select "26"
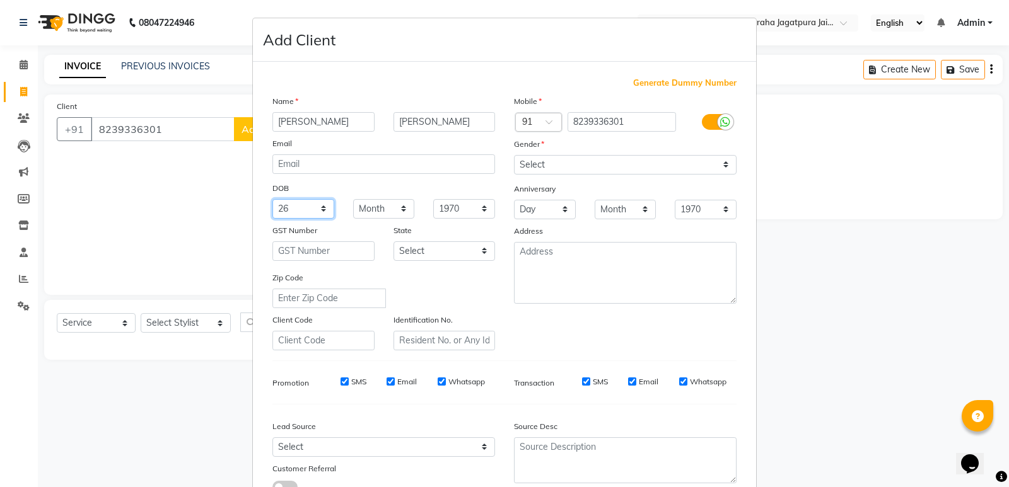
click at [272, 199] on select "Day 01 02 03 04 05 06 07 08 09 10 11 12 13 14 15 16 17 18 19 20 21 22 23 24 25 …" at bounding box center [303, 209] width 62 height 20
click at [401, 210] on select "Month January February March April May June July August September October Novem…" at bounding box center [384, 209] width 62 height 20
select select "09"
click at [353, 199] on select "Month January February March April May June July August September October Novem…" at bounding box center [384, 209] width 62 height 20
click at [481, 206] on select "1940 1941 1942 1943 1944 1945 1946 1947 1948 1949 1950 1951 1952 1953 1954 1955…" at bounding box center [464, 209] width 62 height 20
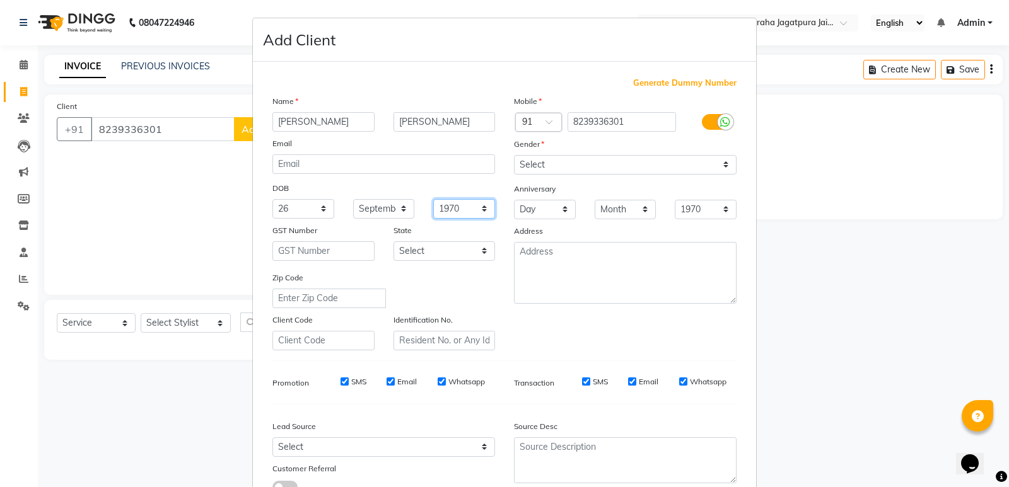
select select "2000"
click at [433, 199] on select "1940 1941 1942 1943 1944 1945 1946 1947 1948 1949 1950 1951 1952 1953 1954 1955…" at bounding box center [464, 209] width 62 height 20
click at [723, 166] on select "Select [DEMOGRAPHIC_DATA] [DEMOGRAPHIC_DATA] Other Prefer Not To Say" at bounding box center [625, 165] width 223 height 20
select select "[DEMOGRAPHIC_DATA]"
click at [514, 155] on select "Select [DEMOGRAPHIC_DATA] [DEMOGRAPHIC_DATA] Other Prefer Not To Say" at bounding box center [625, 165] width 223 height 20
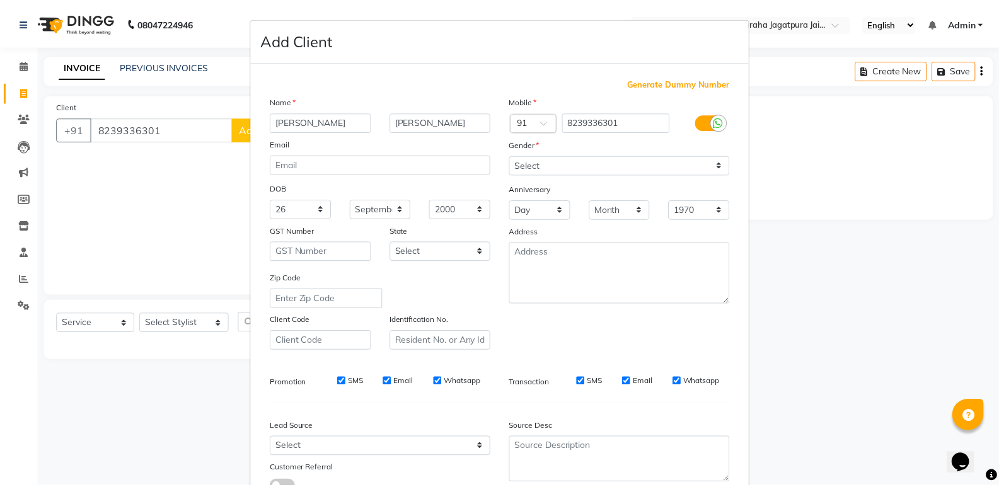
scroll to position [71, 0]
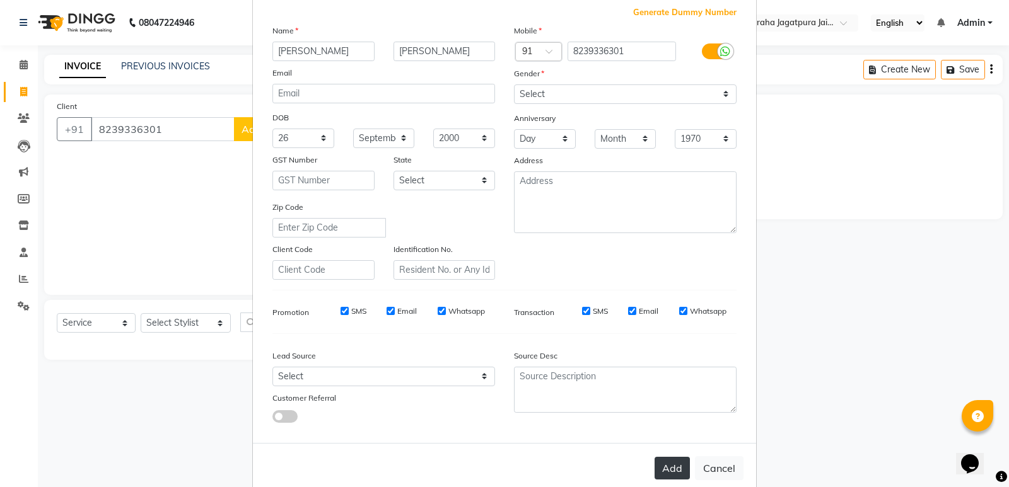
click at [667, 474] on button "Add" at bounding box center [671, 468] width 35 height 23
select select
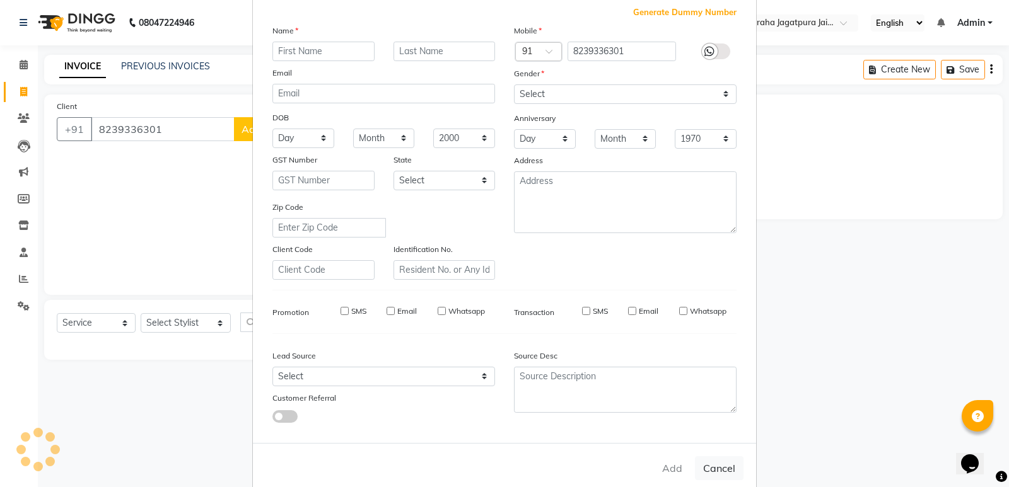
select select
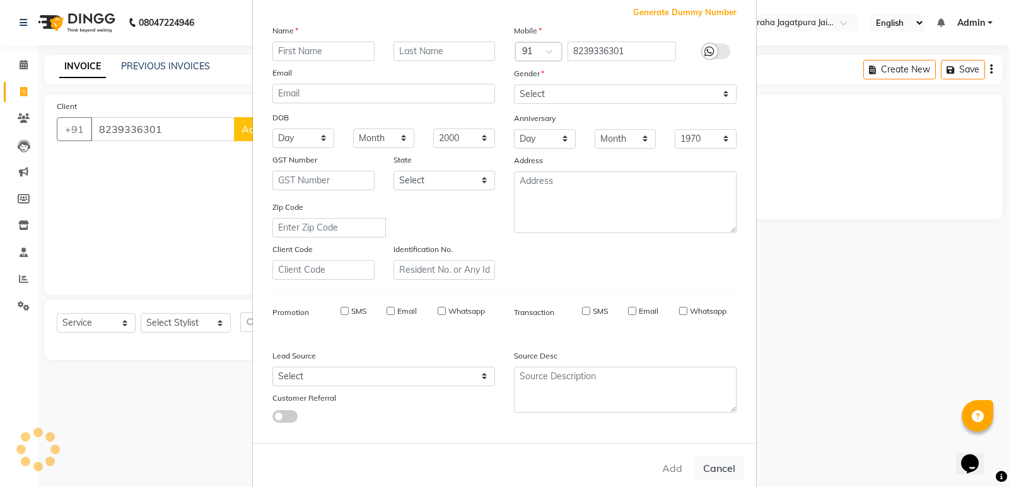
checkbox input "false"
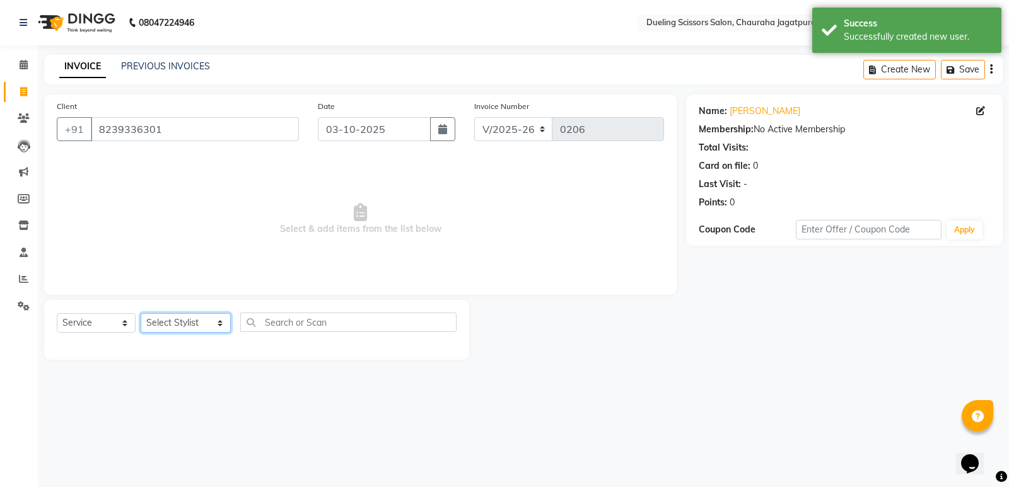
click at [211, 322] on select "Select Stylist [PERSON_NAME] [PERSON_NAME] [PERSON_NAME] [PERSON_NAME] [PERSON_…" at bounding box center [186, 323] width 90 height 20
select select "81704"
click at [141, 313] on select "Select Stylist [PERSON_NAME] [PERSON_NAME] [PERSON_NAME] [PERSON_NAME] [PERSON_…" at bounding box center [186, 323] width 90 height 20
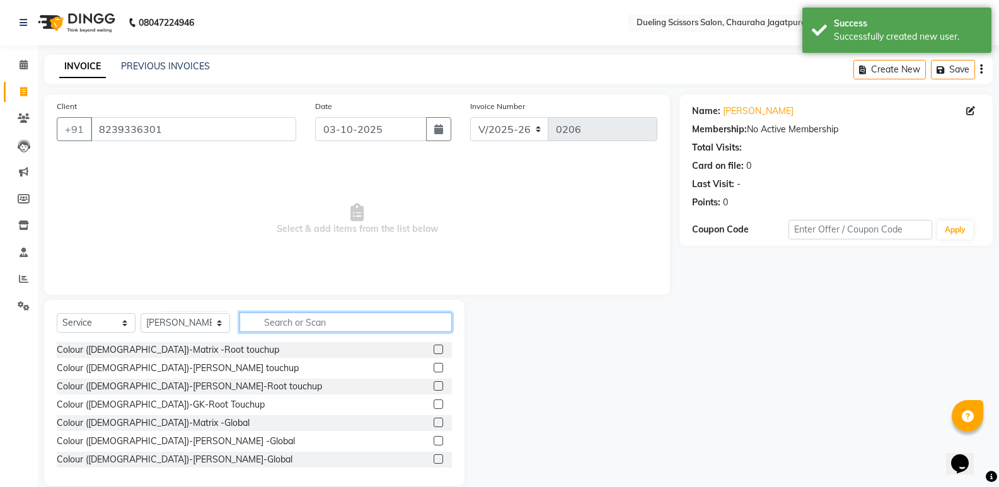
click at [275, 317] on input "text" at bounding box center [346, 323] width 212 height 20
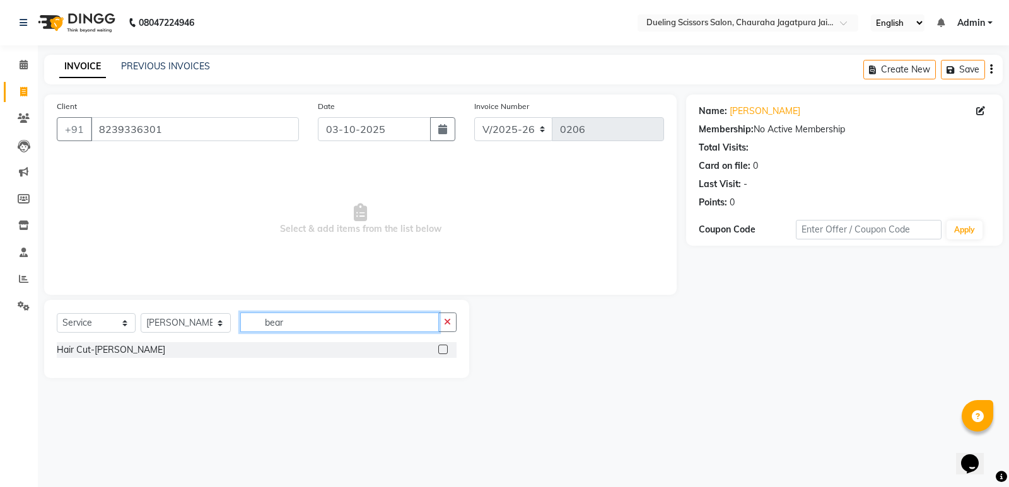
type input "bear"
click at [449, 354] on div at bounding box center [447, 350] width 18 height 16
click at [442, 352] on label at bounding box center [442, 349] width 9 height 9
click at [442, 352] on input "checkbox" at bounding box center [442, 350] width 8 height 8
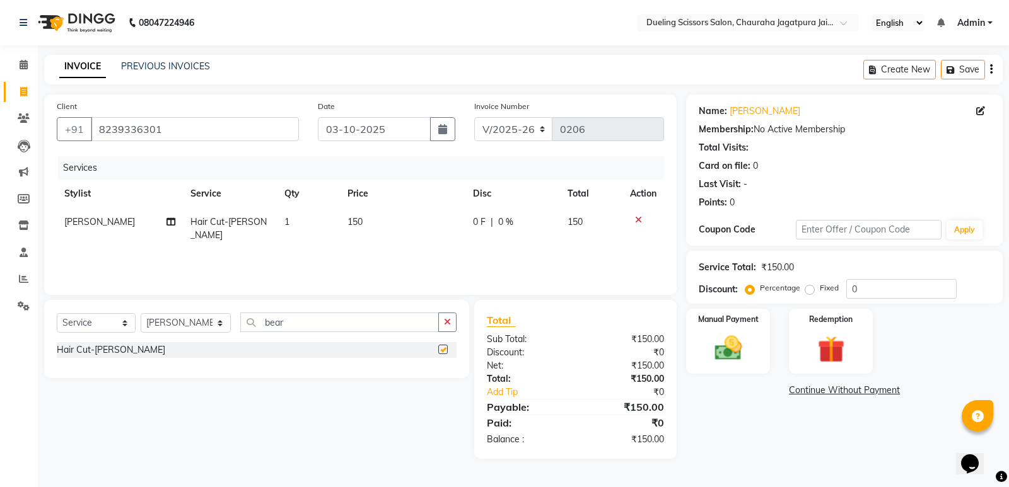
checkbox input "false"
click at [727, 362] on img at bounding box center [728, 348] width 45 height 32
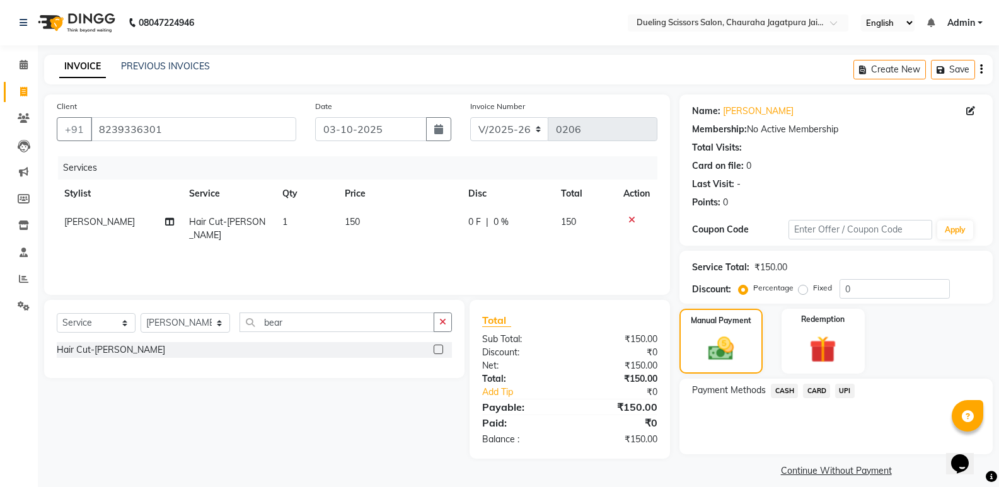
click at [849, 394] on span "UPI" at bounding box center [845, 391] width 20 height 15
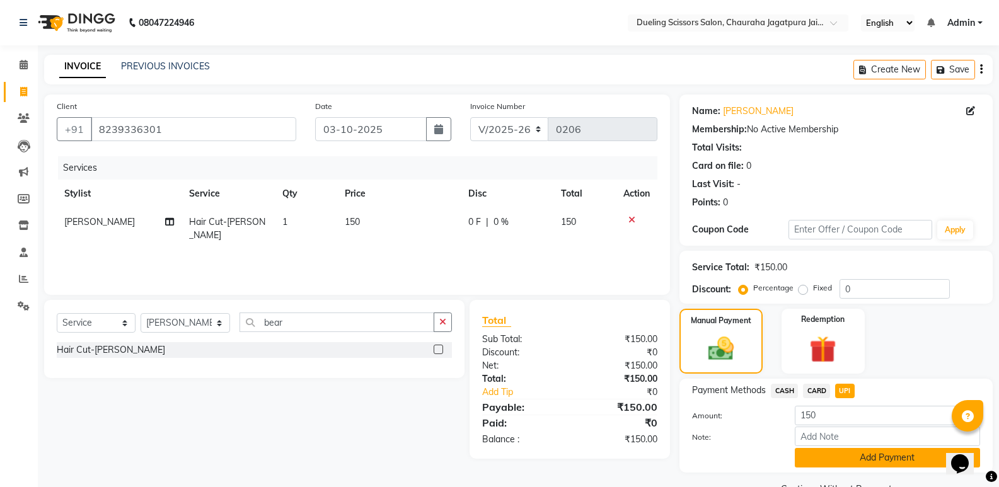
click at [933, 458] on button "Add Payment" at bounding box center [887, 458] width 185 height 20
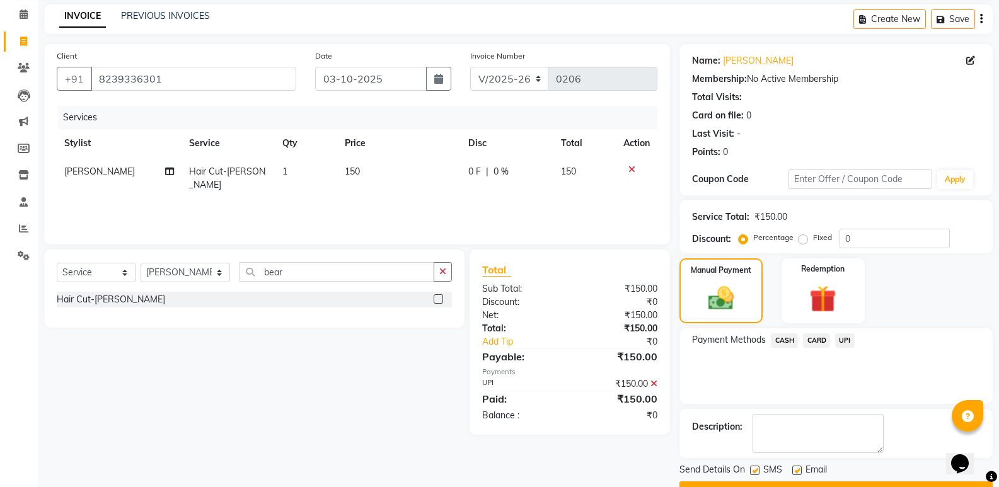
scroll to position [83, 0]
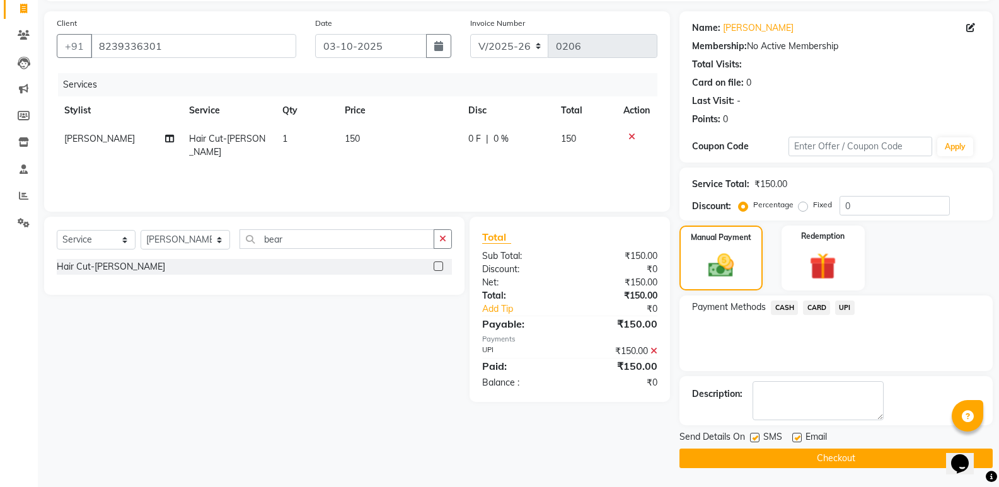
click at [810, 457] on button "Checkout" at bounding box center [836, 459] width 313 height 20
